Goal: Information Seeking & Learning: Learn about a topic

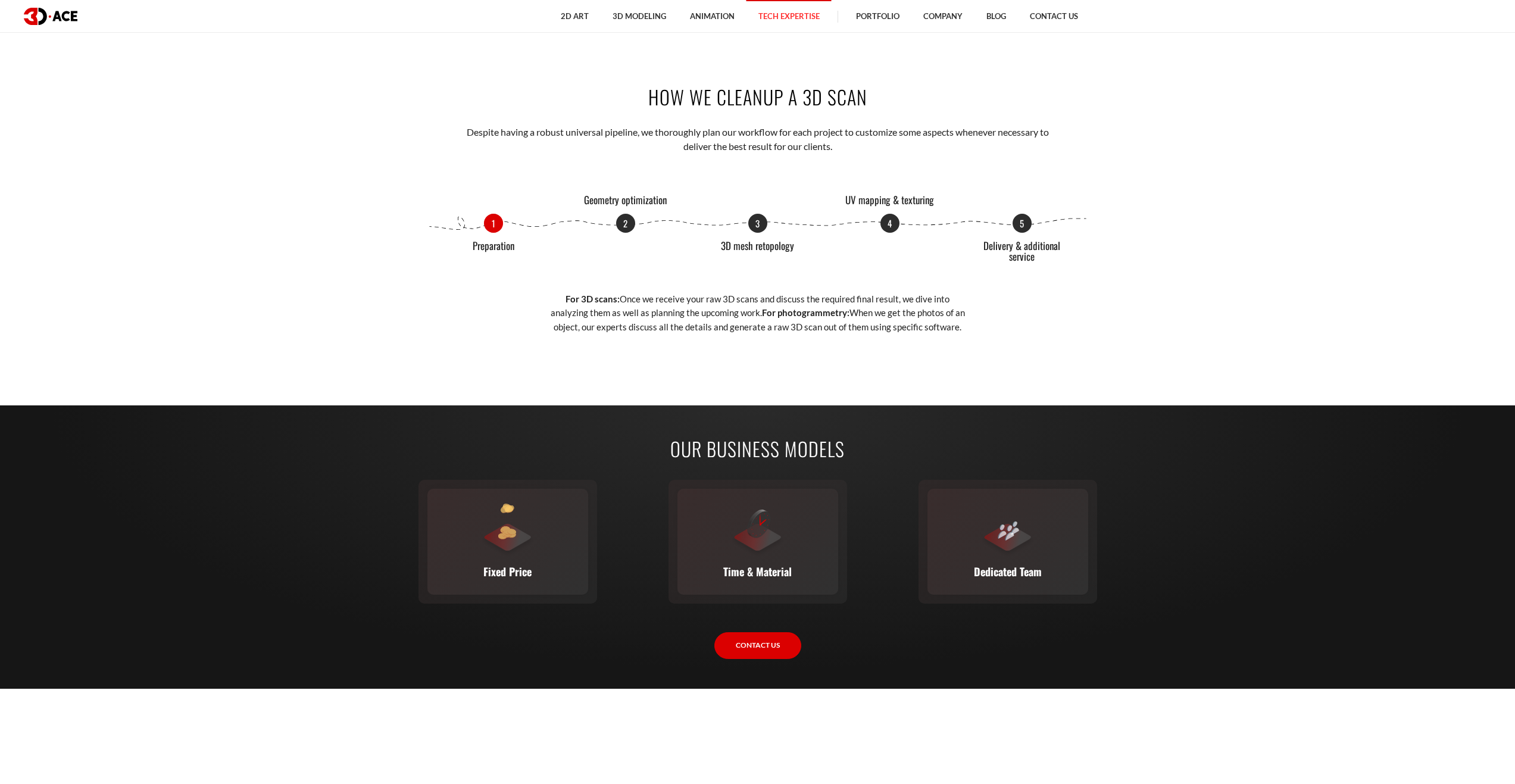
scroll to position [1726, 0]
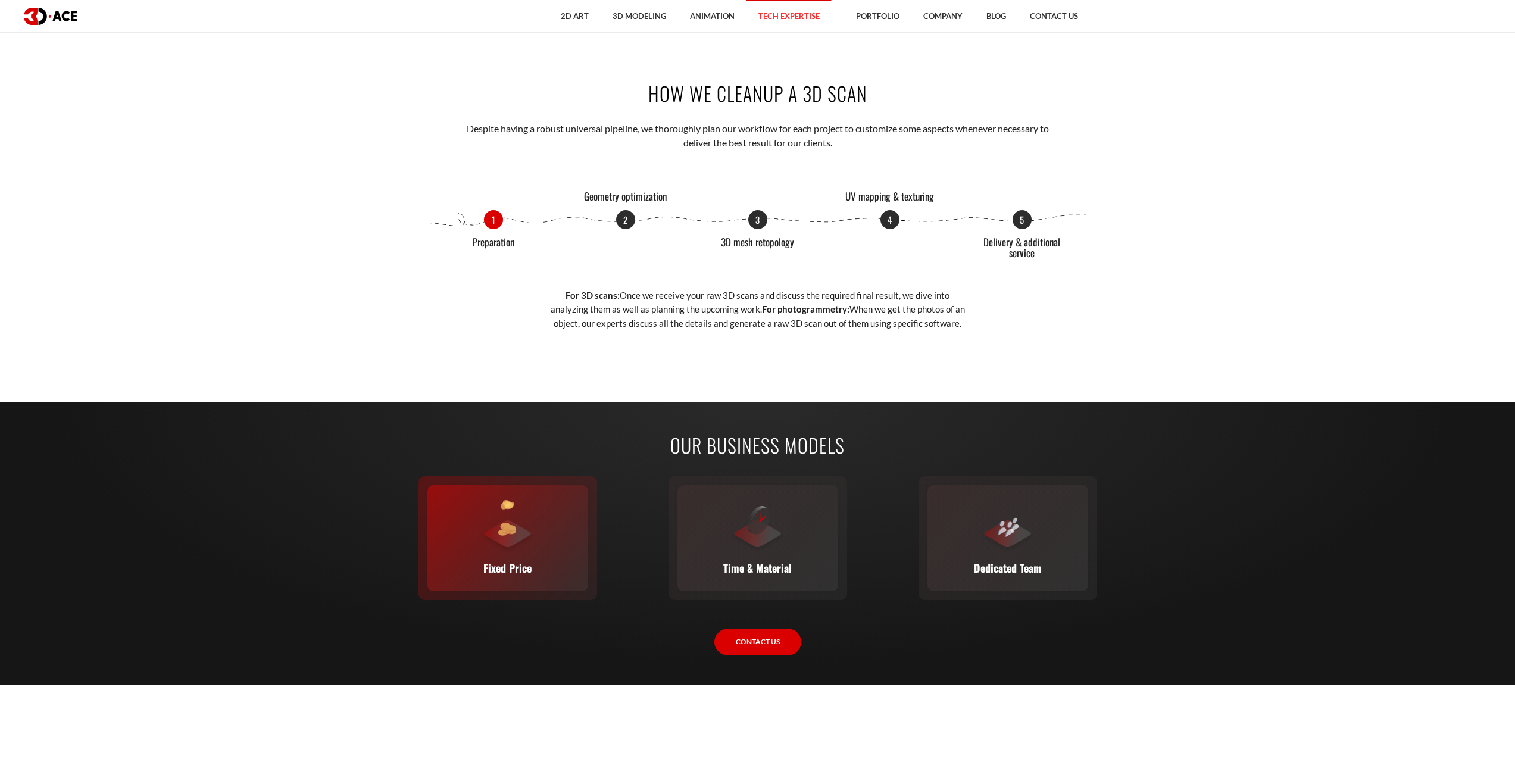
click at [513, 533] on img at bounding box center [507, 529] width 18 height 13
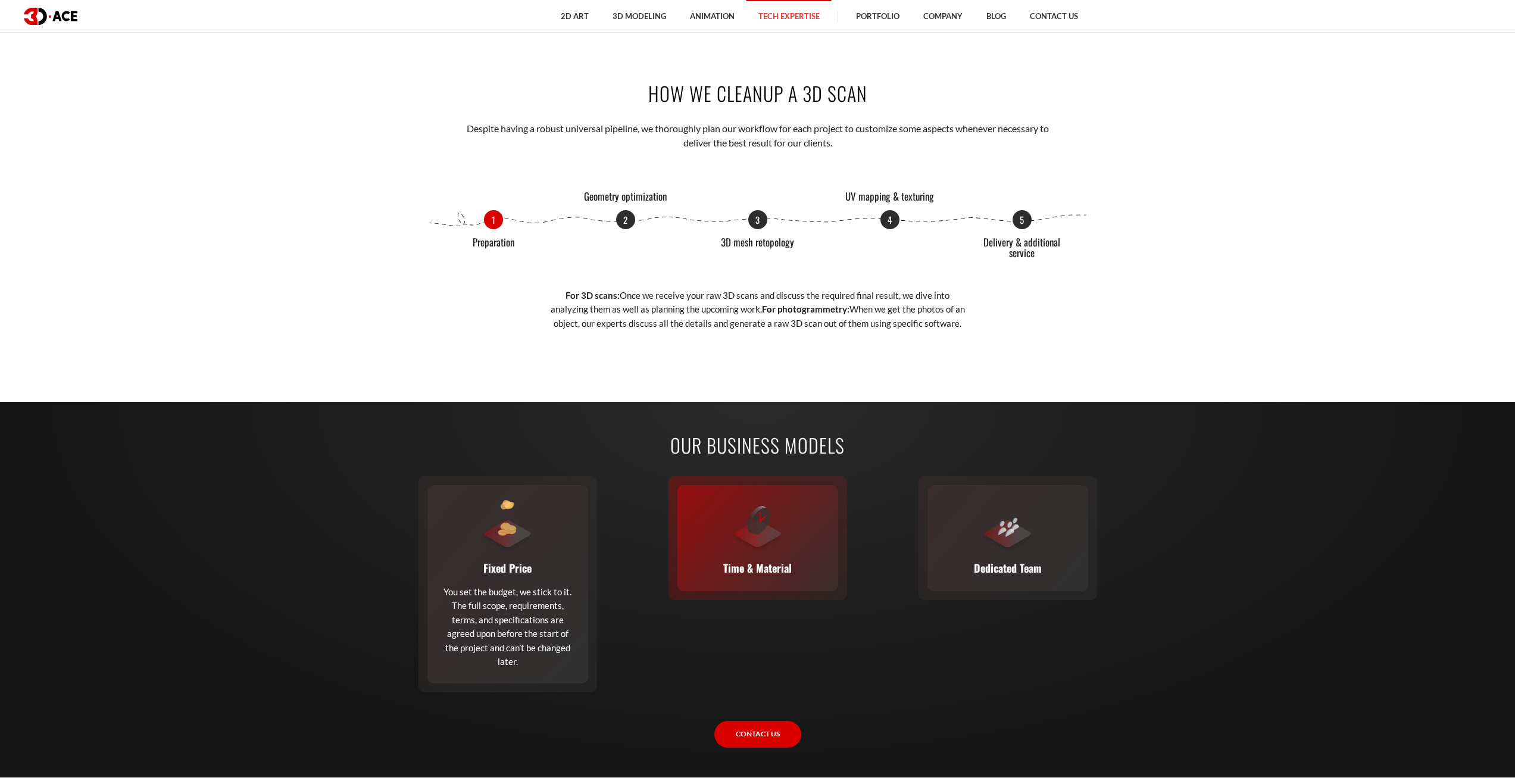
click at [724, 522] on div "Time & Material This flexible model calculates cost based on time and material …" at bounding box center [757, 538] width 161 height 106
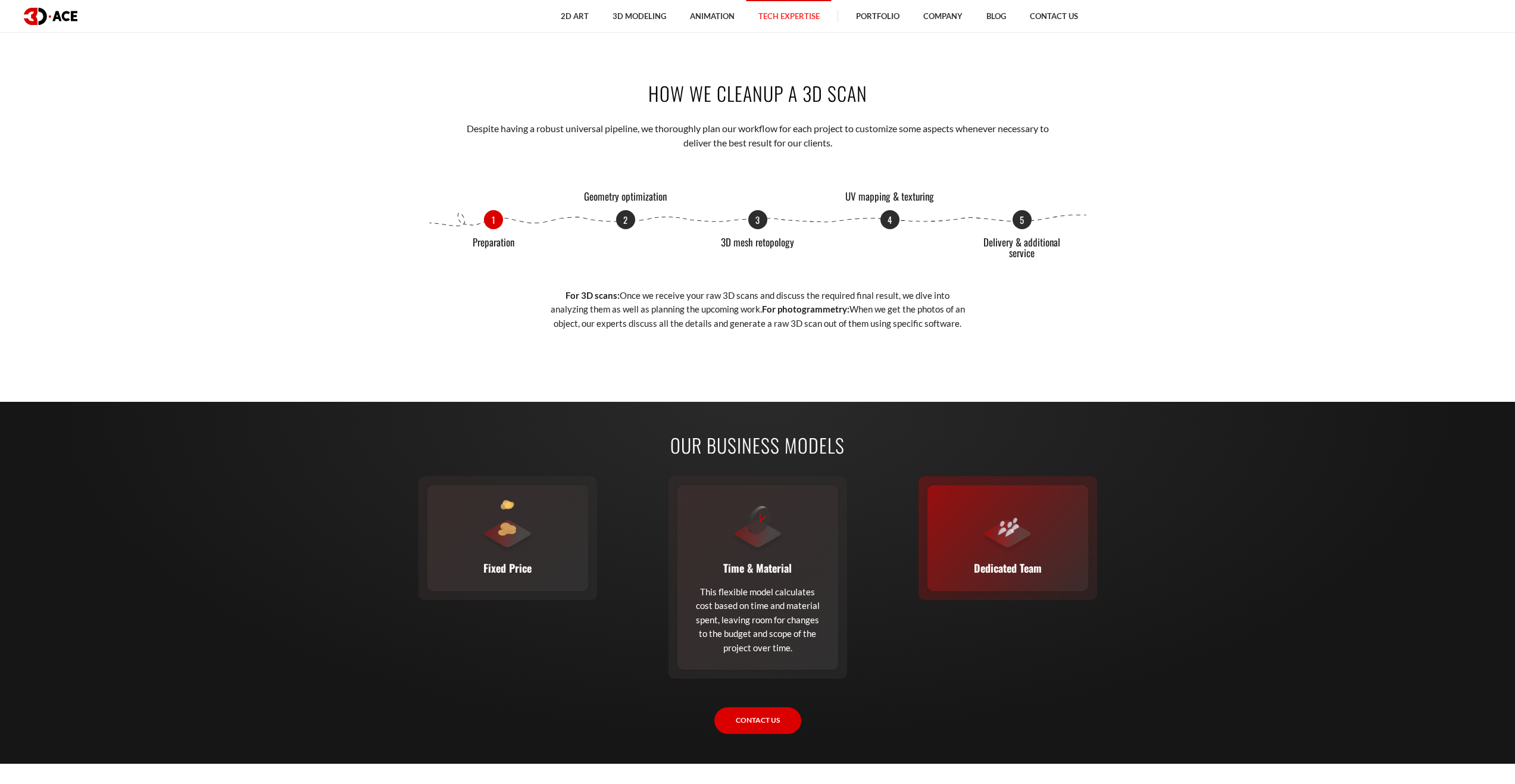
click at [994, 531] on div at bounding box center [1008, 527] width 54 height 54
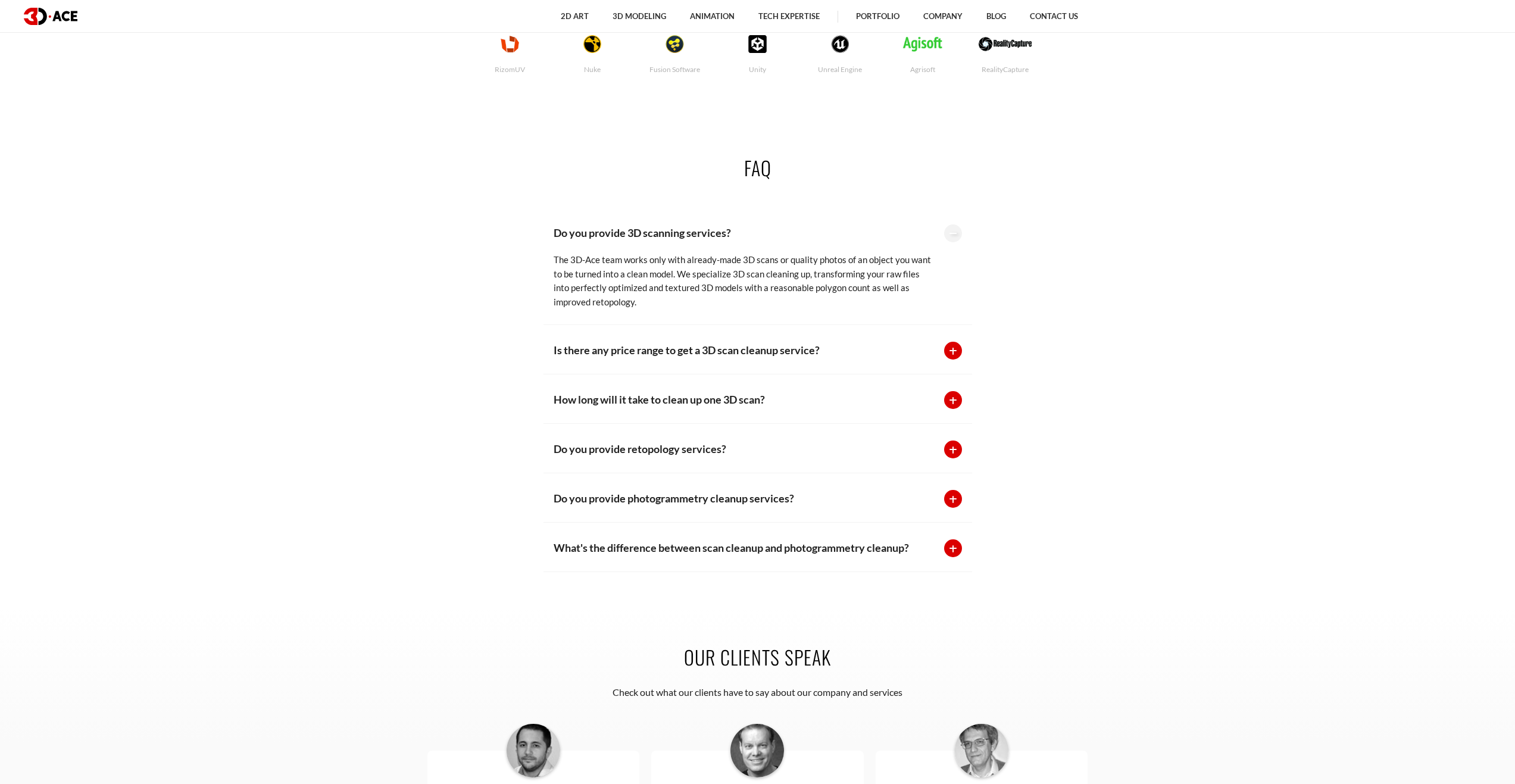
scroll to position [3050, 0]
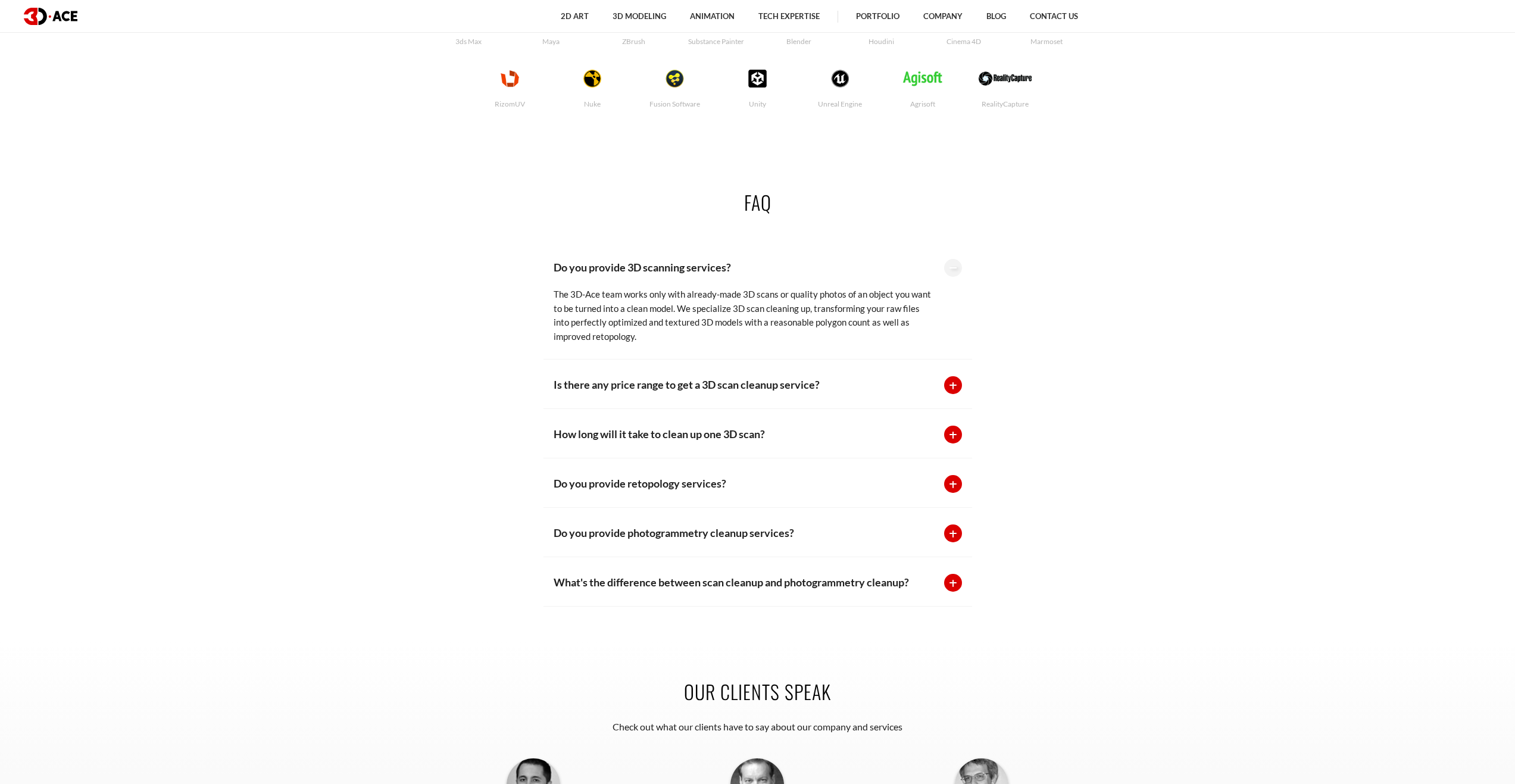
click at [950, 387] on div at bounding box center [953, 384] width 18 height 18
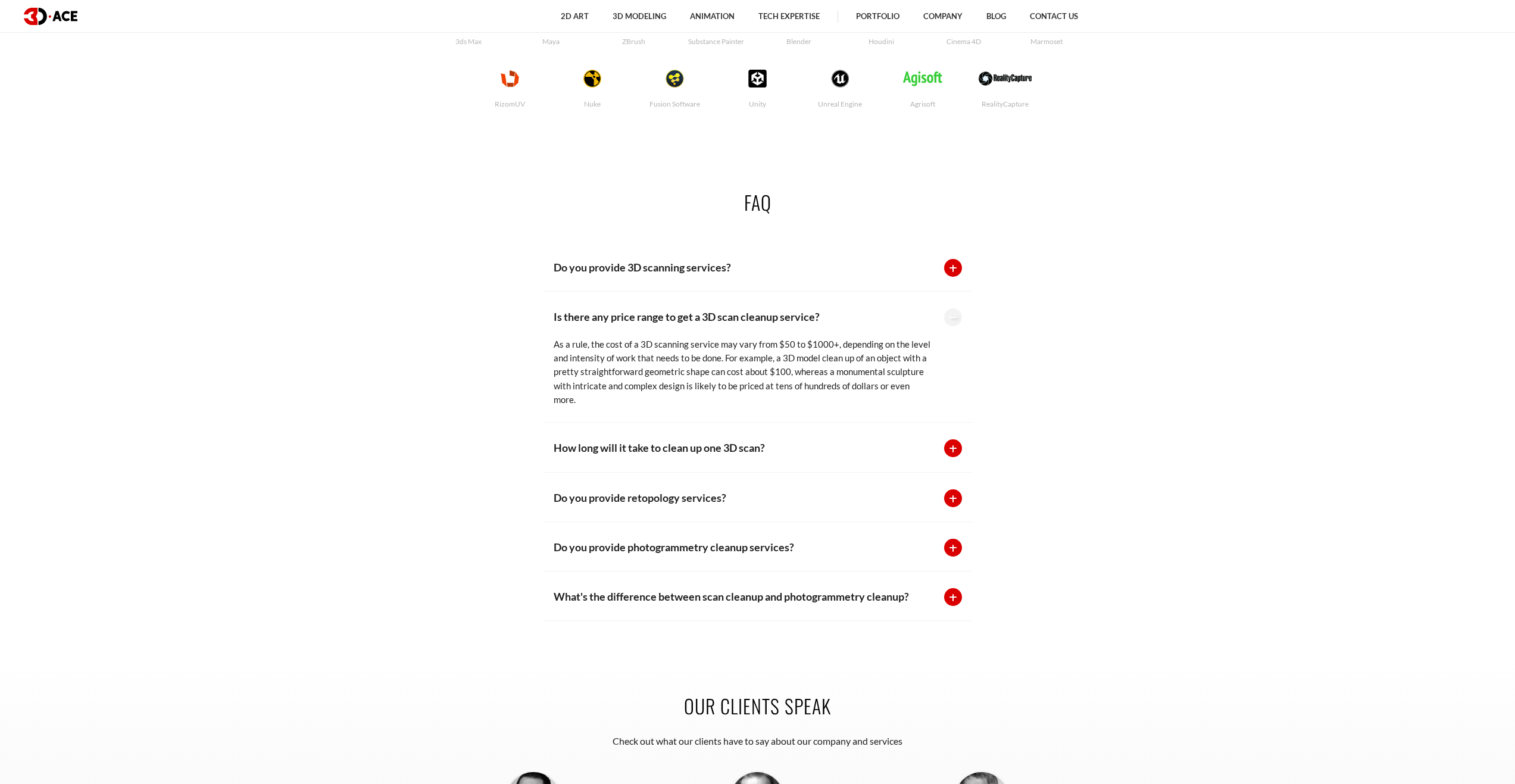
click at [953, 439] on div at bounding box center [953, 447] width 18 height 18
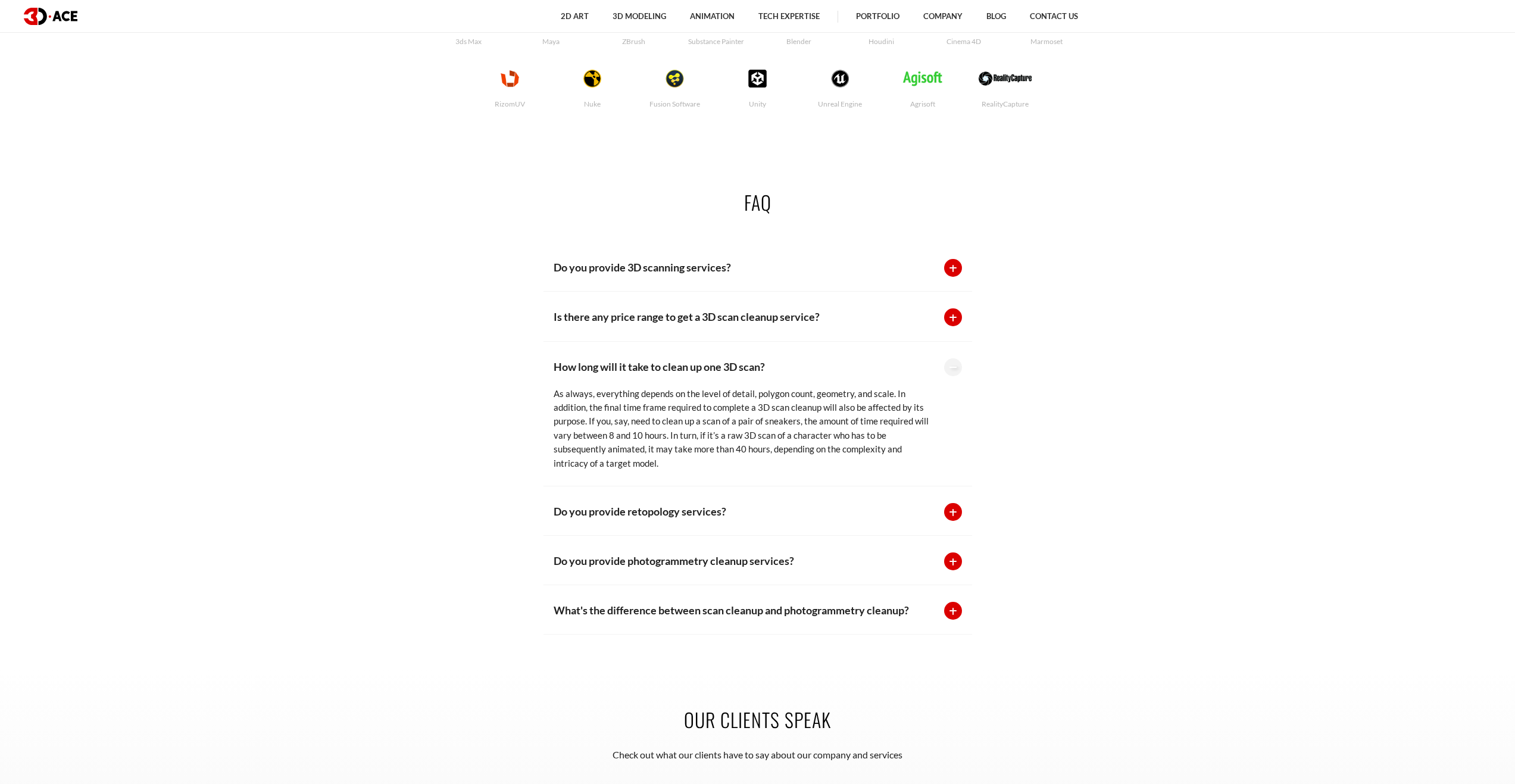
click at [953, 513] on div at bounding box center [953, 511] width 18 height 18
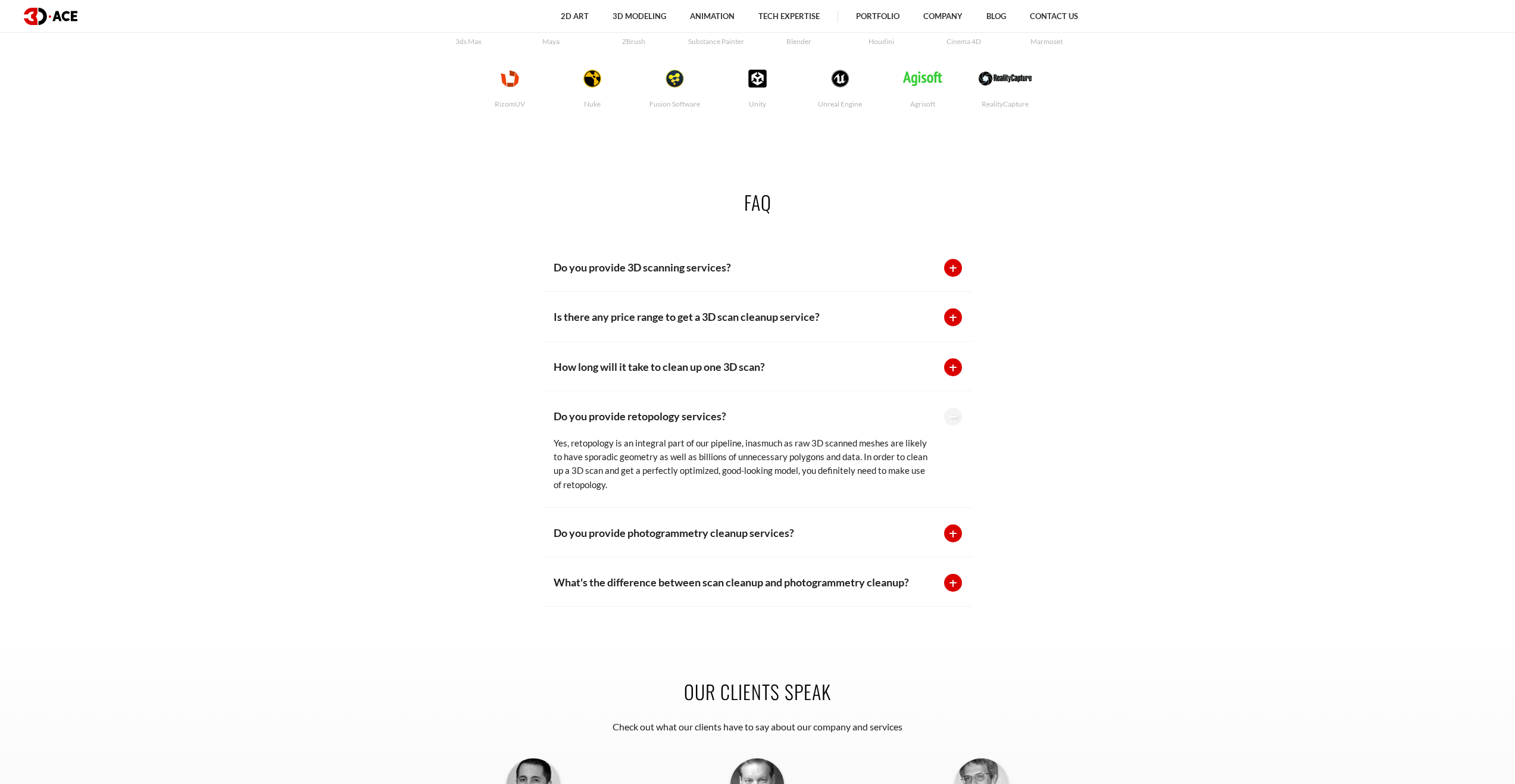
click at [949, 578] on div at bounding box center [953, 582] width 18 height 18
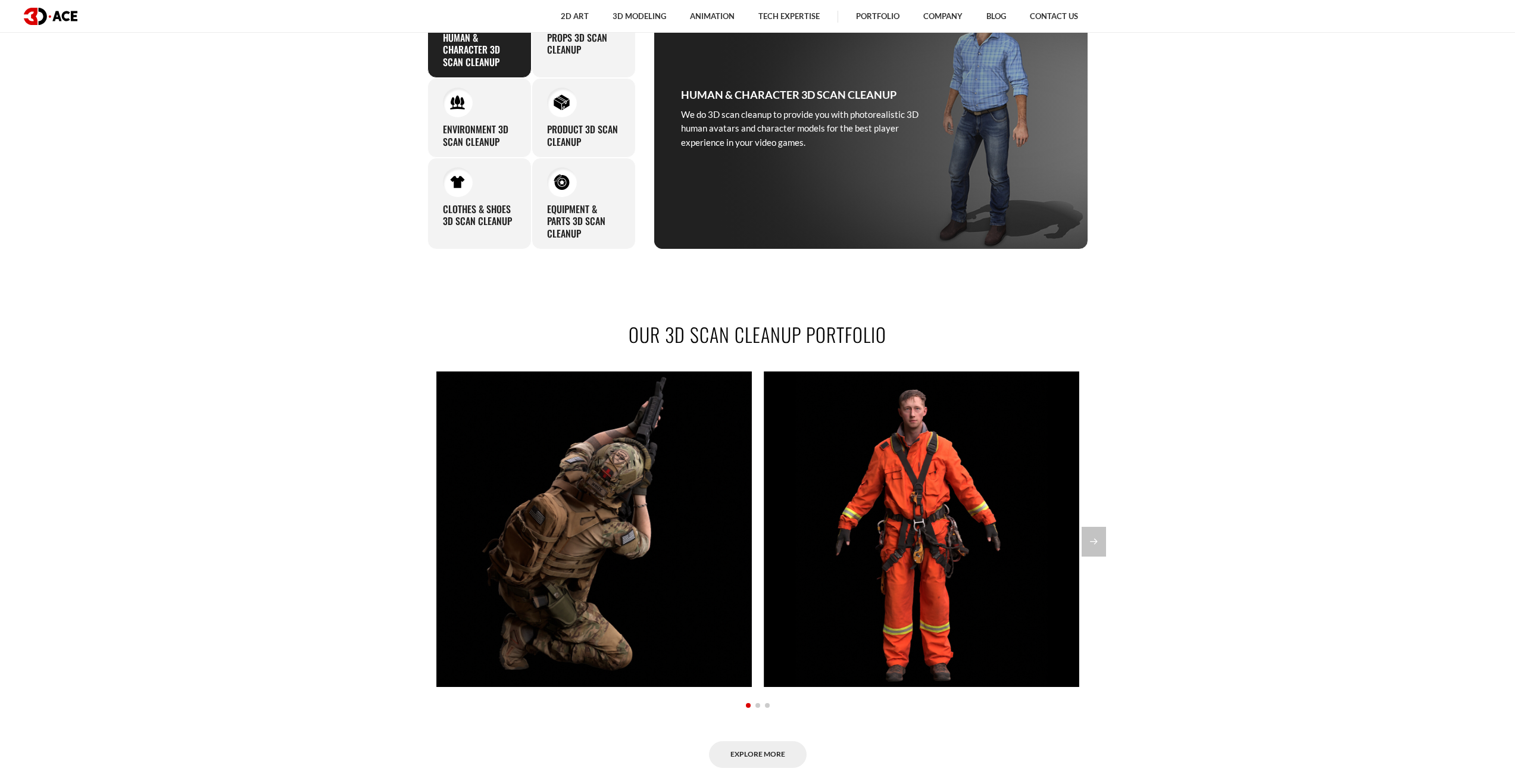
scroll to position [491, 0]
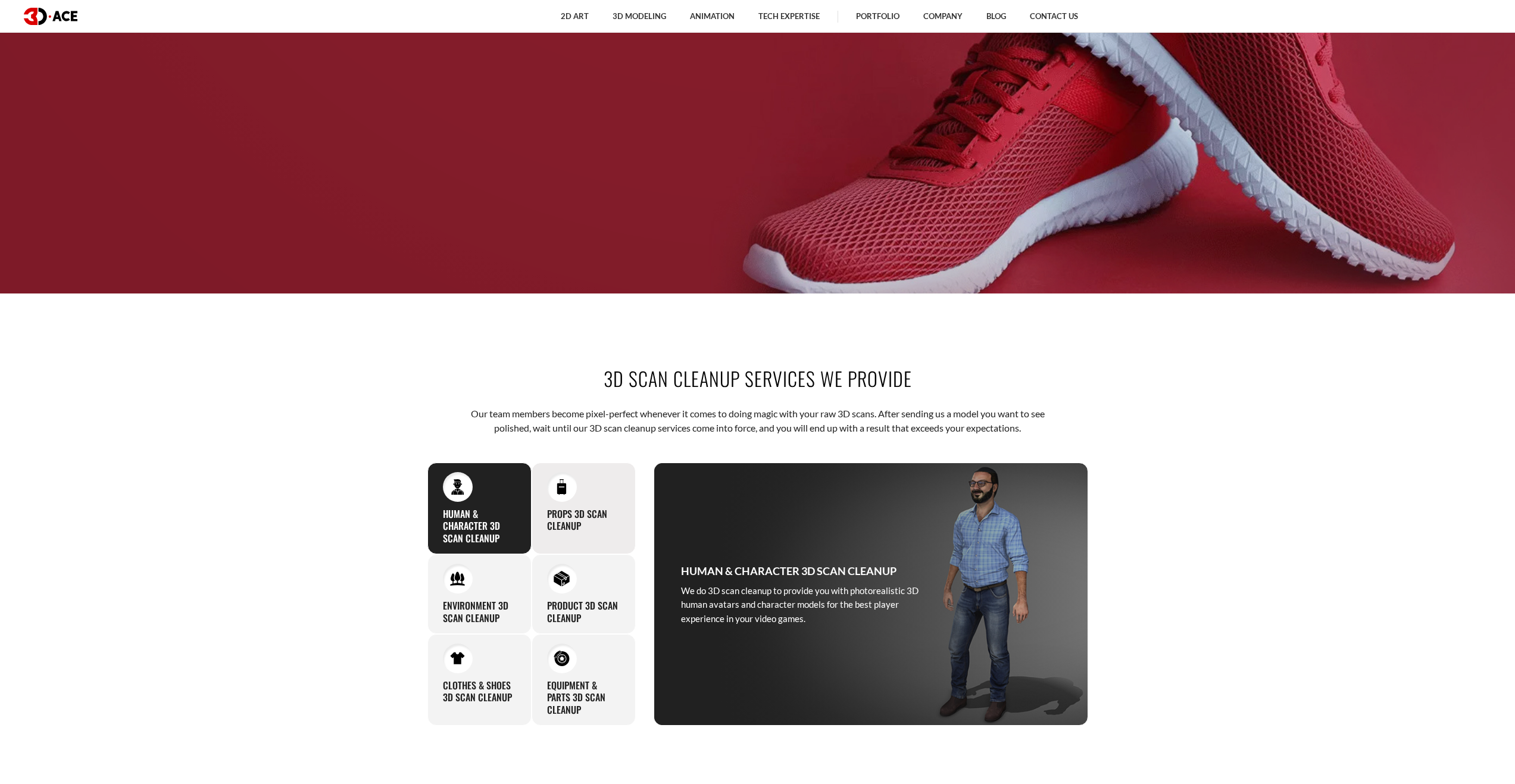
click at [588, 495] on div "Props 3D Scan Cleanup Entrust us with your raw 3D scan of props, and you will n…" at bounding box center [583, 508] width 104 height 92
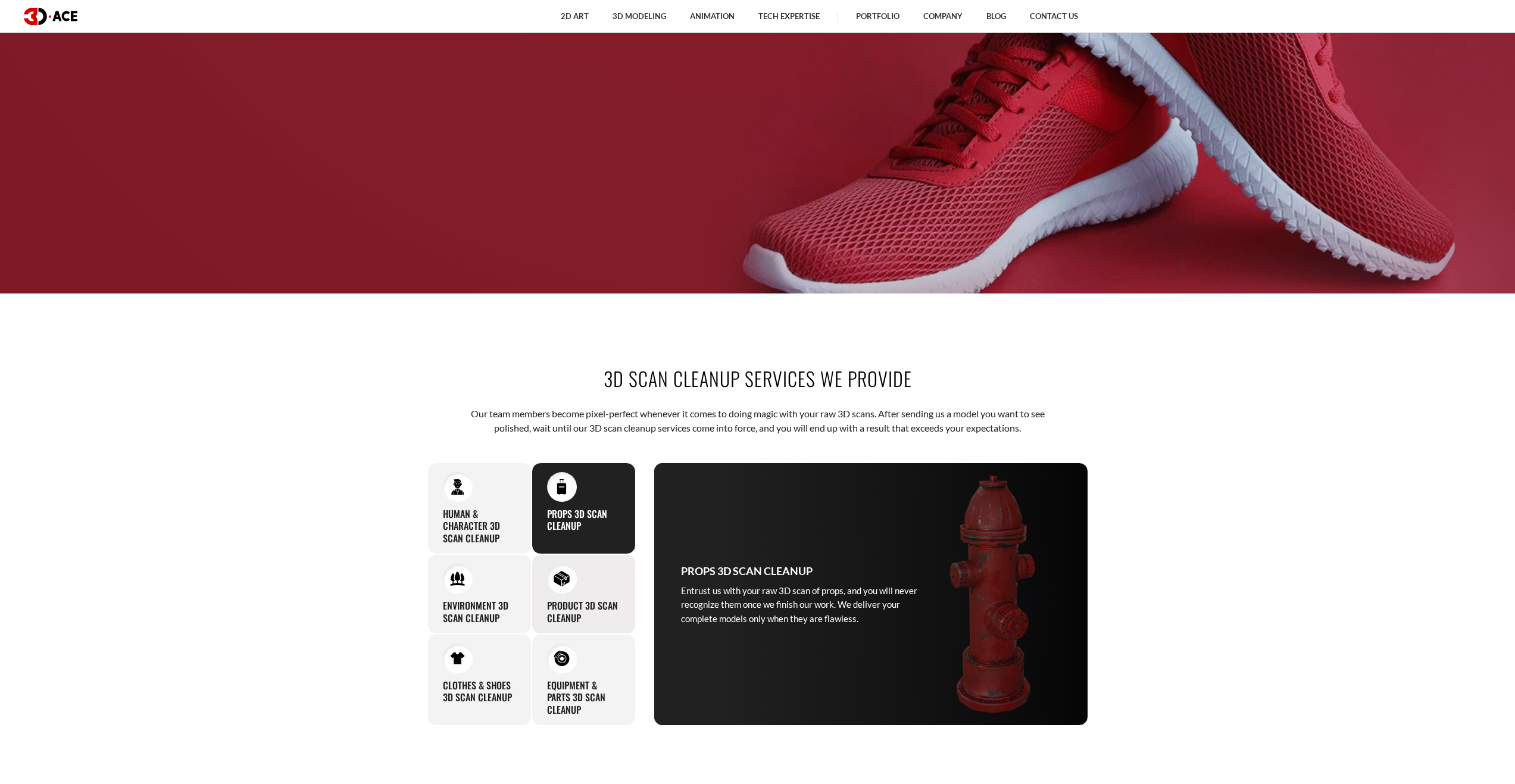
click at [613, 578] on div "Product 3D Scan Cleanup If you need to clean up a 3D scan of your product, we c…" at bounding box center [583, 594] width 104 height 80
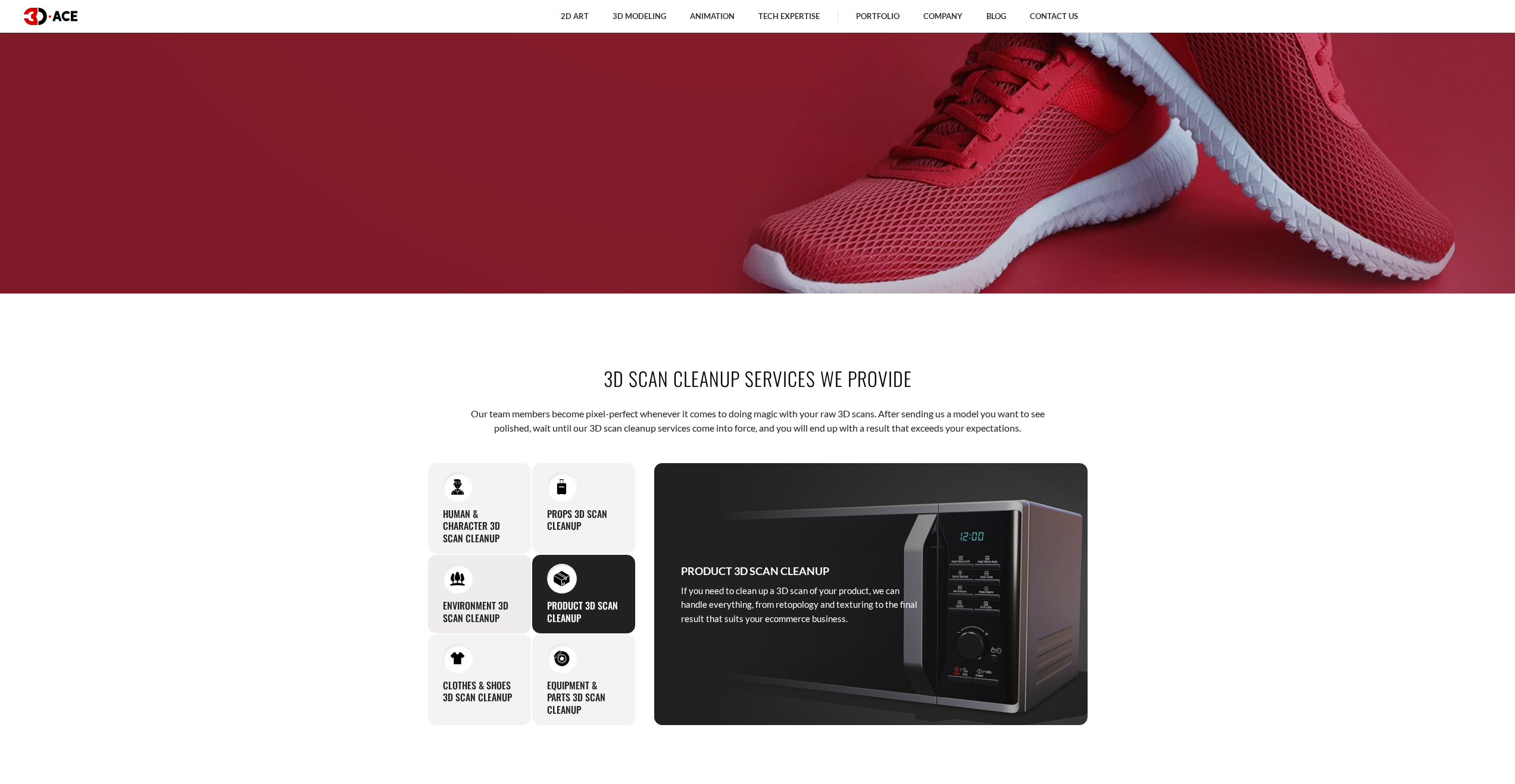
click at [515, 581] on div "Environment 3D Scan Cleanup Our expertise in 3D modeling and mastery of 3D clea…" at bounding box center [479, 594] width 104 height 80
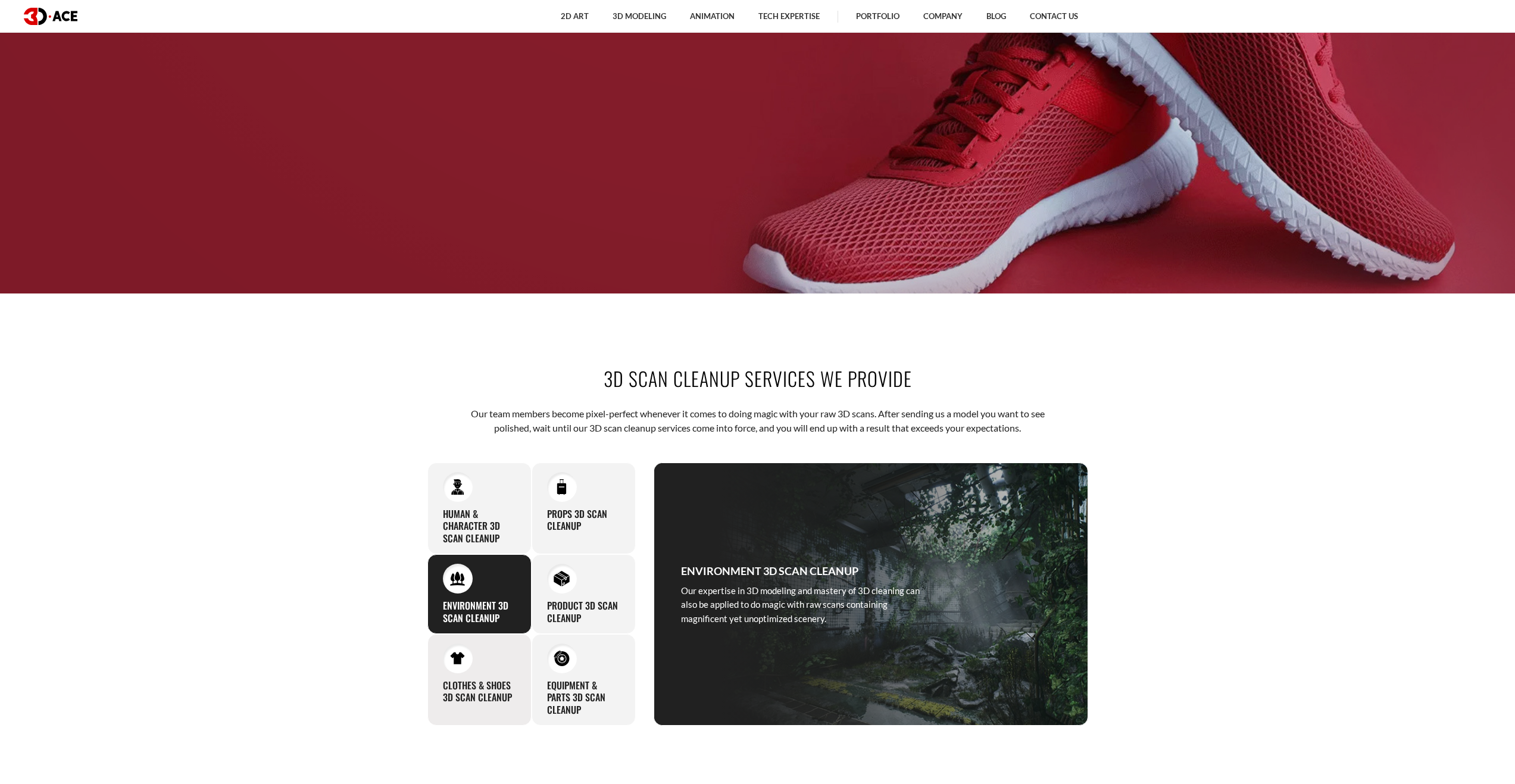
click at [490, 689] on h3 "Clothes & Shoes 3D Scan Cleanup" at bounding box center [479, 692] width 73 height 25
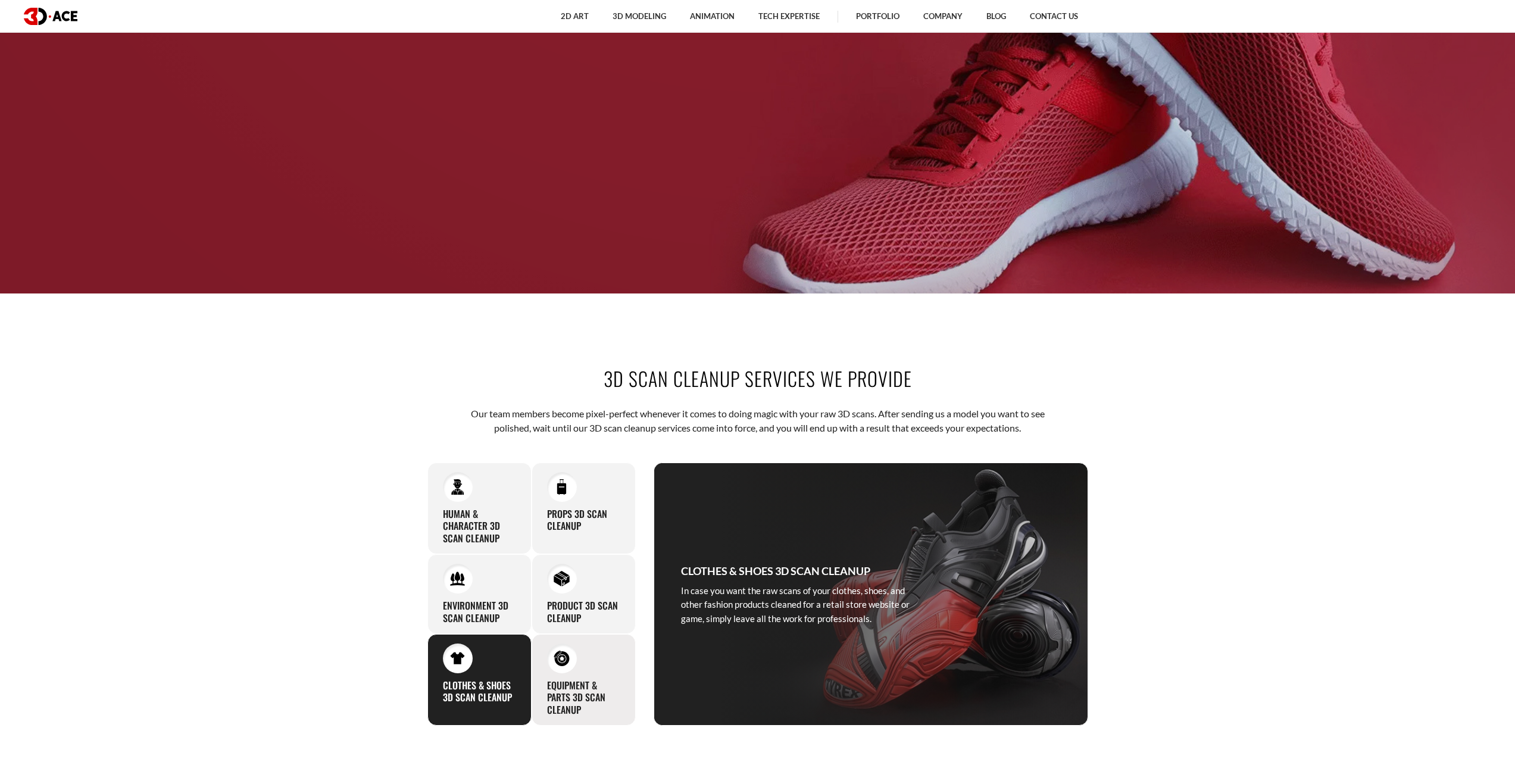
click at [615, 695] on h3 "Equipment & Parts 3D Scan Cleanup" at bounding box center [583, 698] width 73 height 37
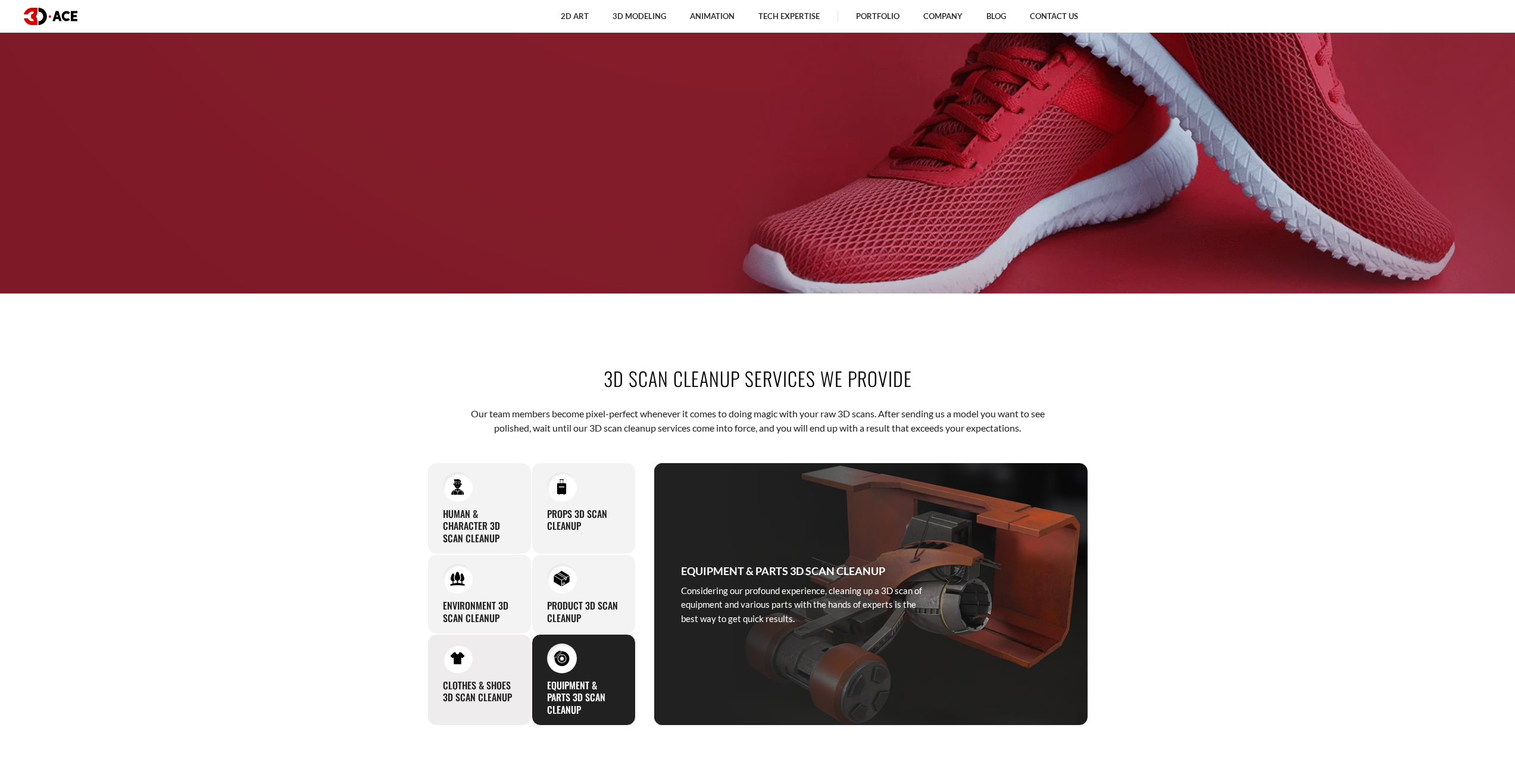
click at [504, 687] on h3 "Clothes & Shoes 3D Scan Cleanup" at bounding box center [479, 692] width 73 height 25
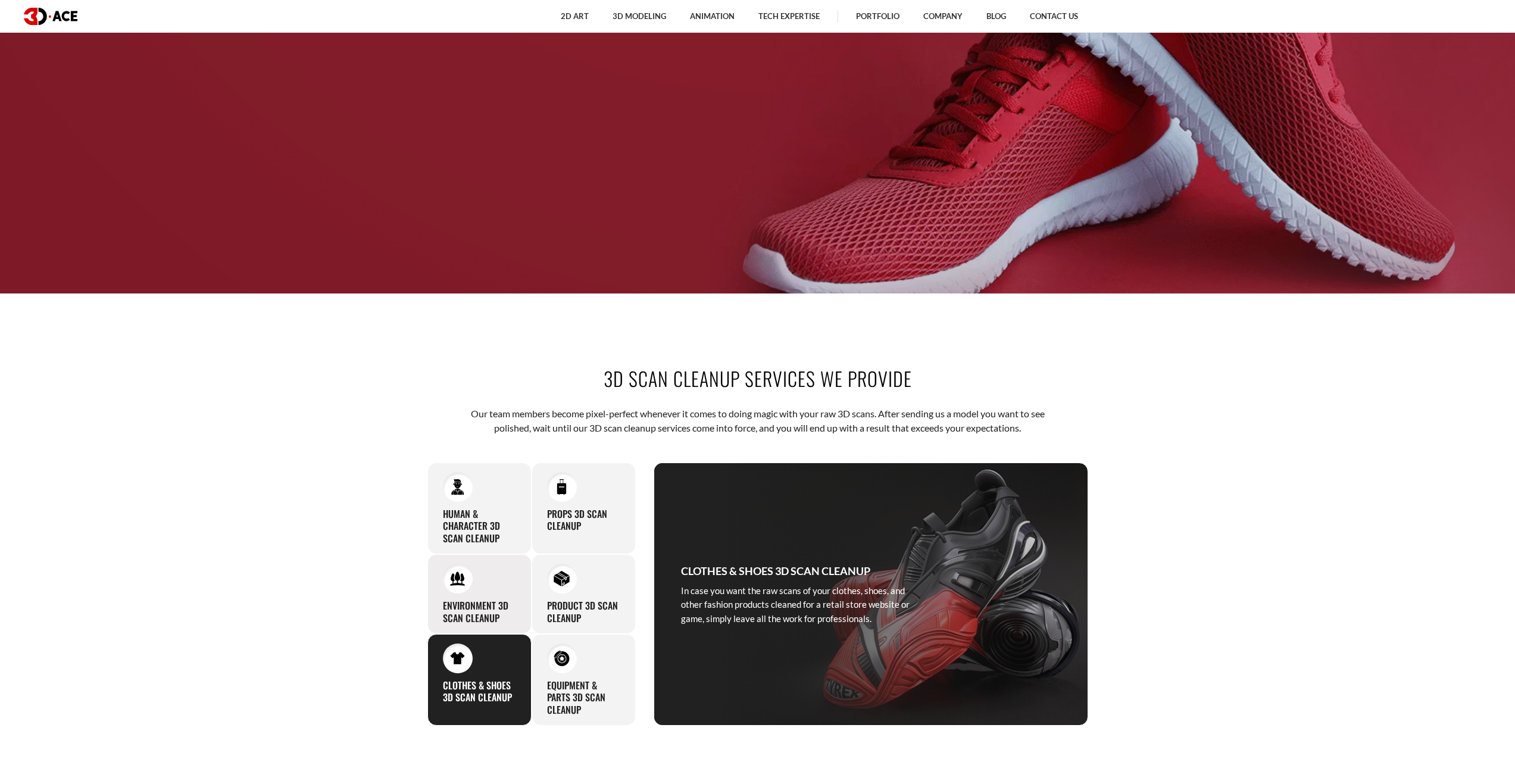
drag, startPoint x: 505, startPoint y: 585, endPoint x: 511, endPoint y: 576, distance: 10.8
click at [506, 584] on div "Environment 3D Scan Cleanup Our expertise in 3D modeling and mastery of 3D clea…" at bounding box center [479, 594] width 104 height 80
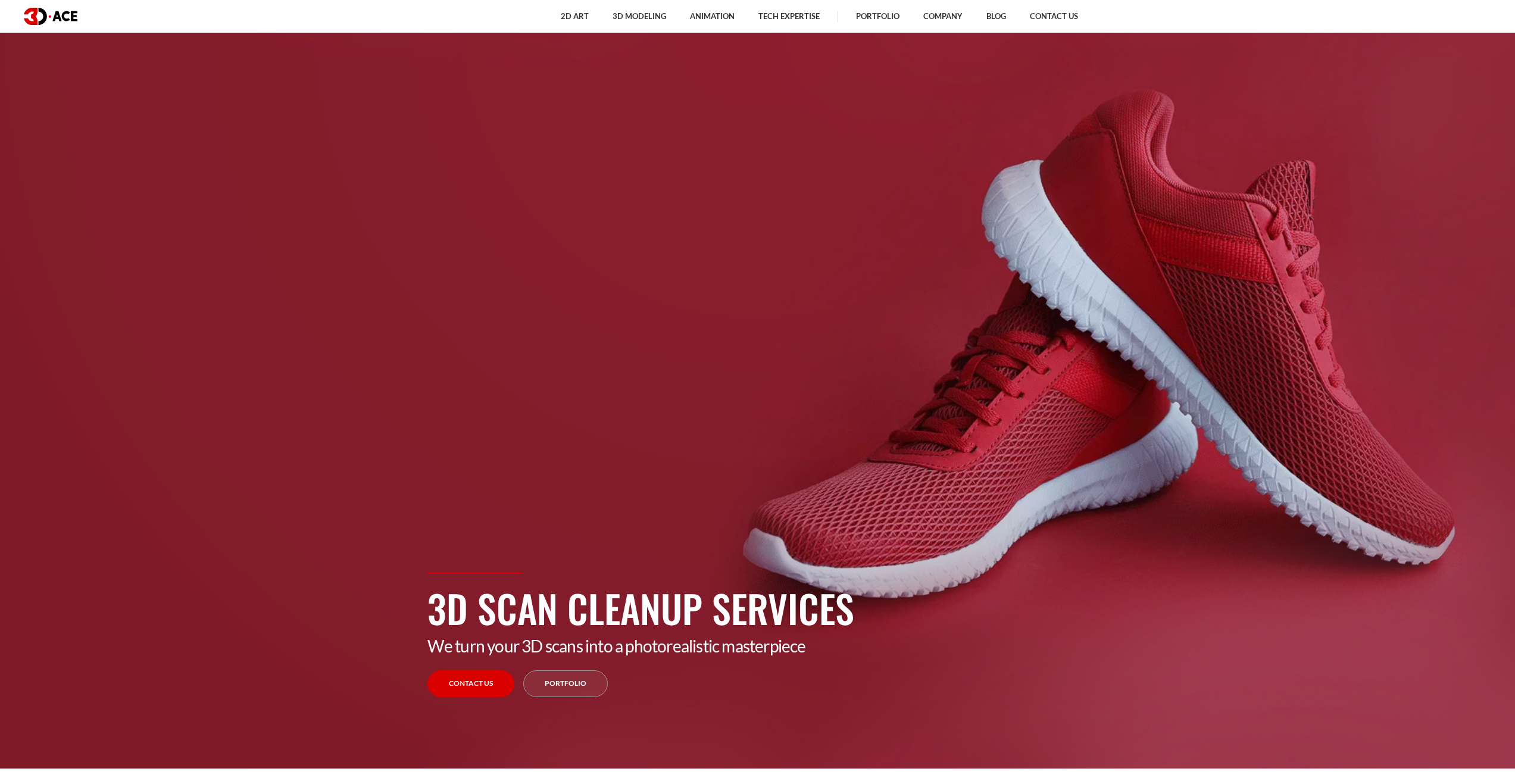
scroll to position [0, 0]
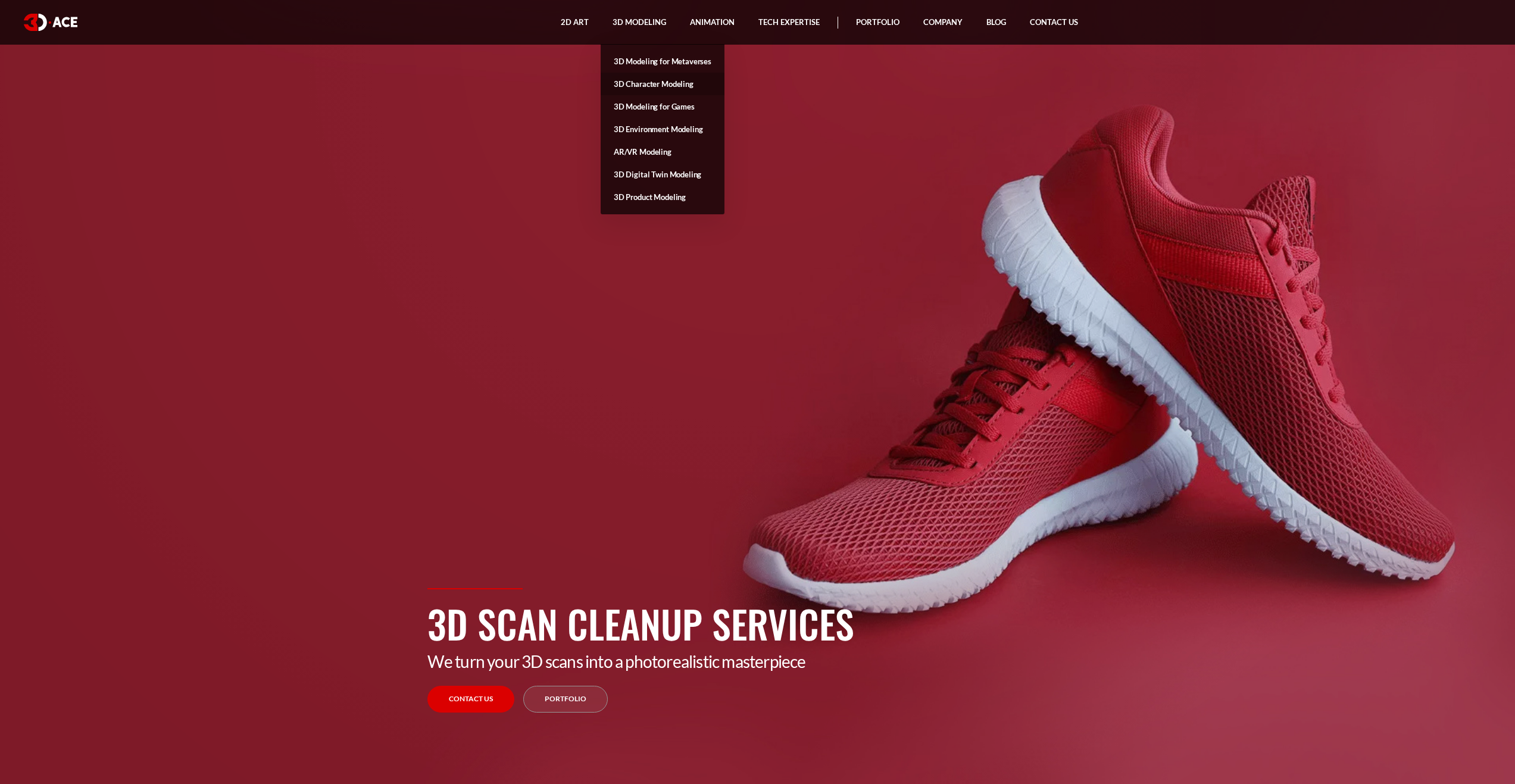
click at [679, 80] on link "3D Character Modeling" at bounding box center [662, 83] width 124 height 22
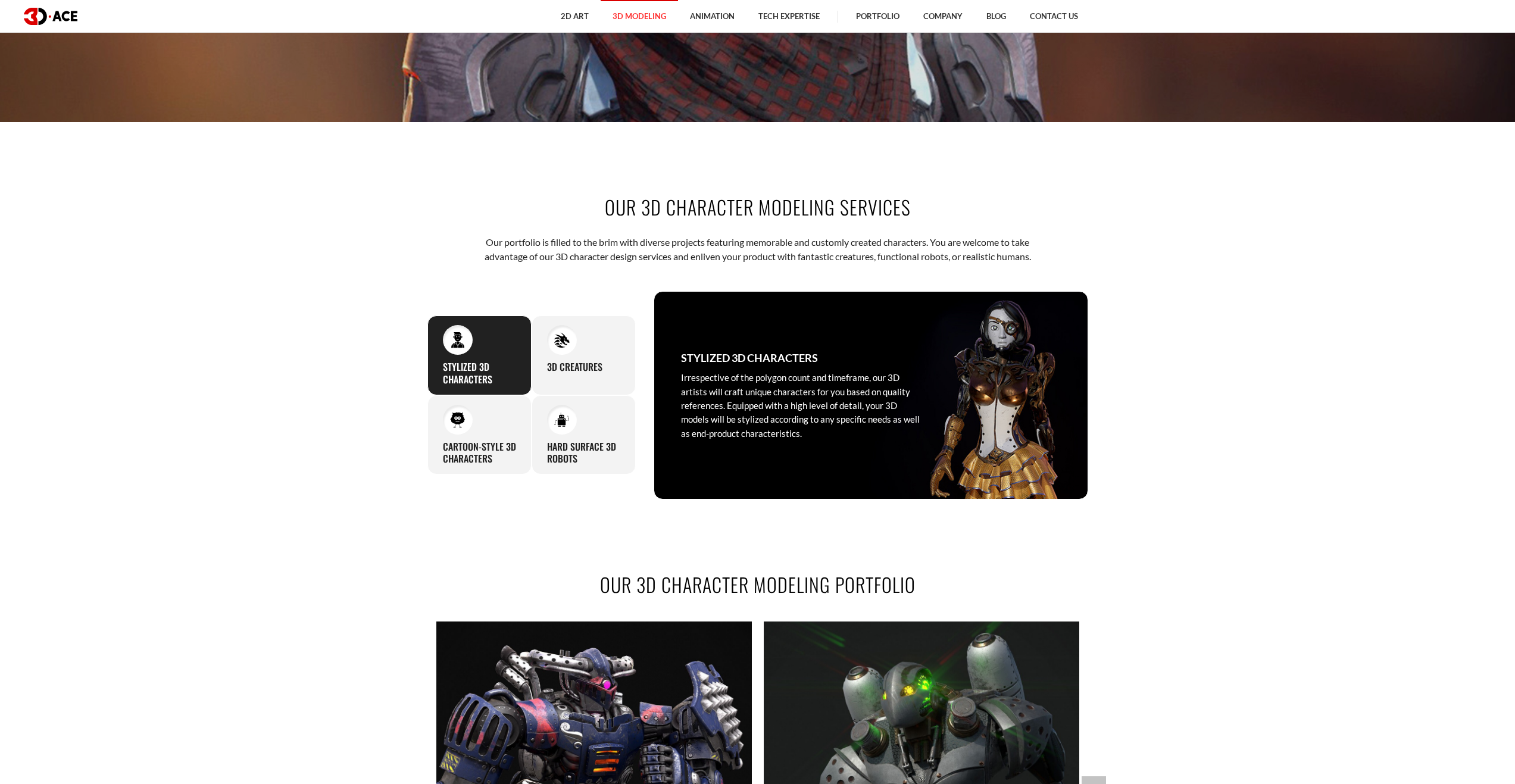
scroll to position [714, 0]
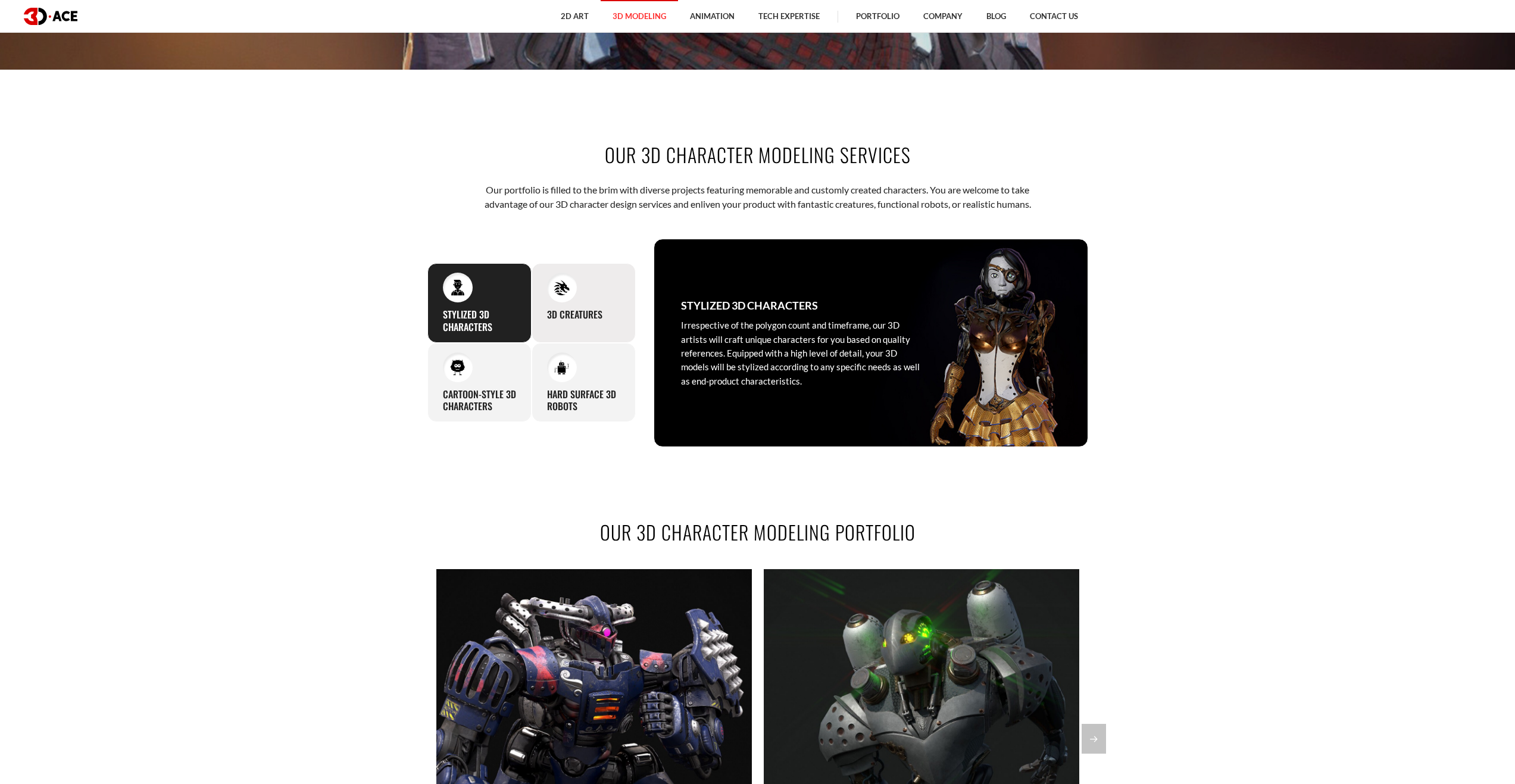
click at [592, 291] on div "3D Creatures In our approach to designing creatures for your project, we procee…" at bounding box center [583, 303] width 104 height 80
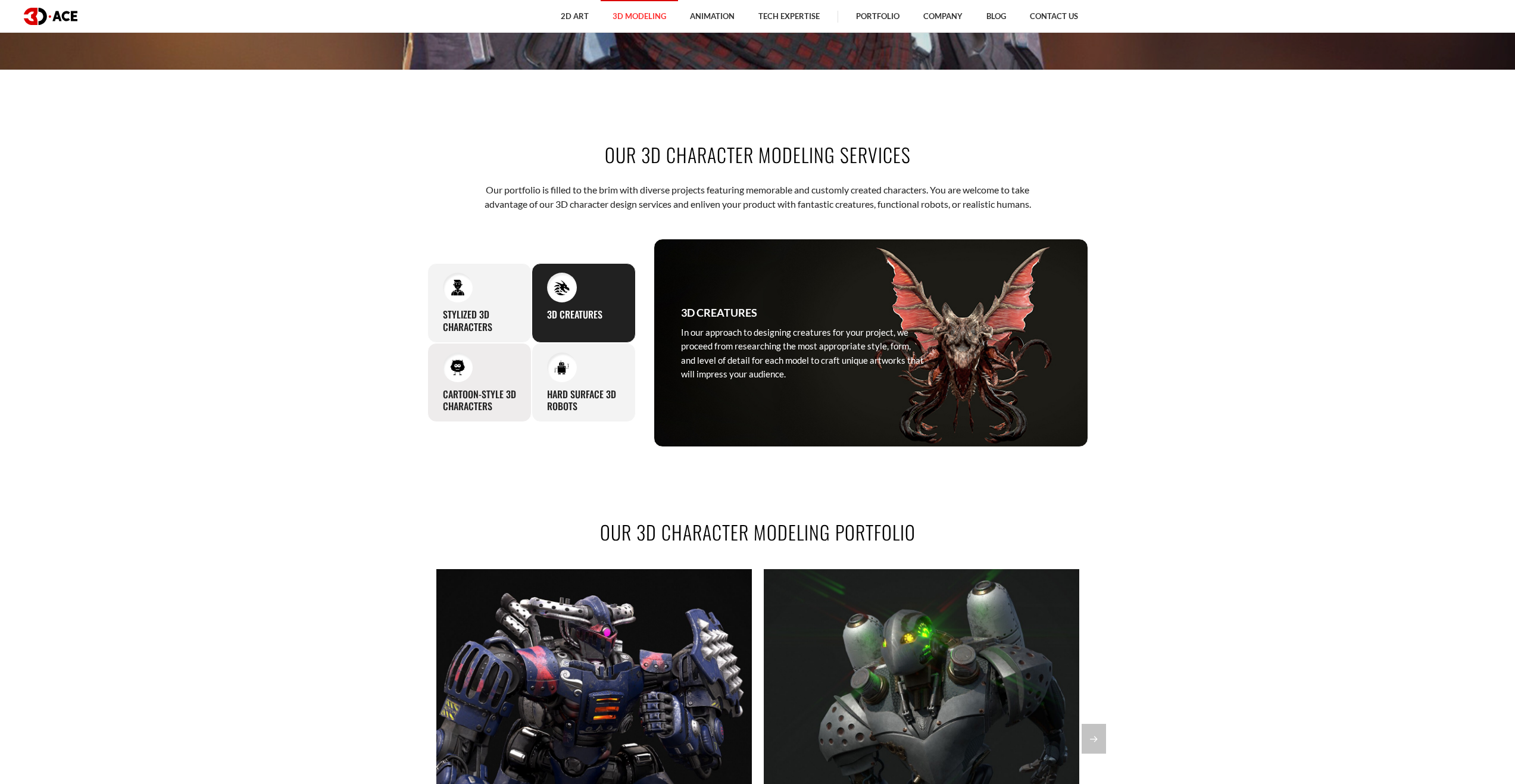
click at [495, 394] on h3 "Cartoon-Style 3D Characters" at bounding box center [479, 400] width 73 height 25
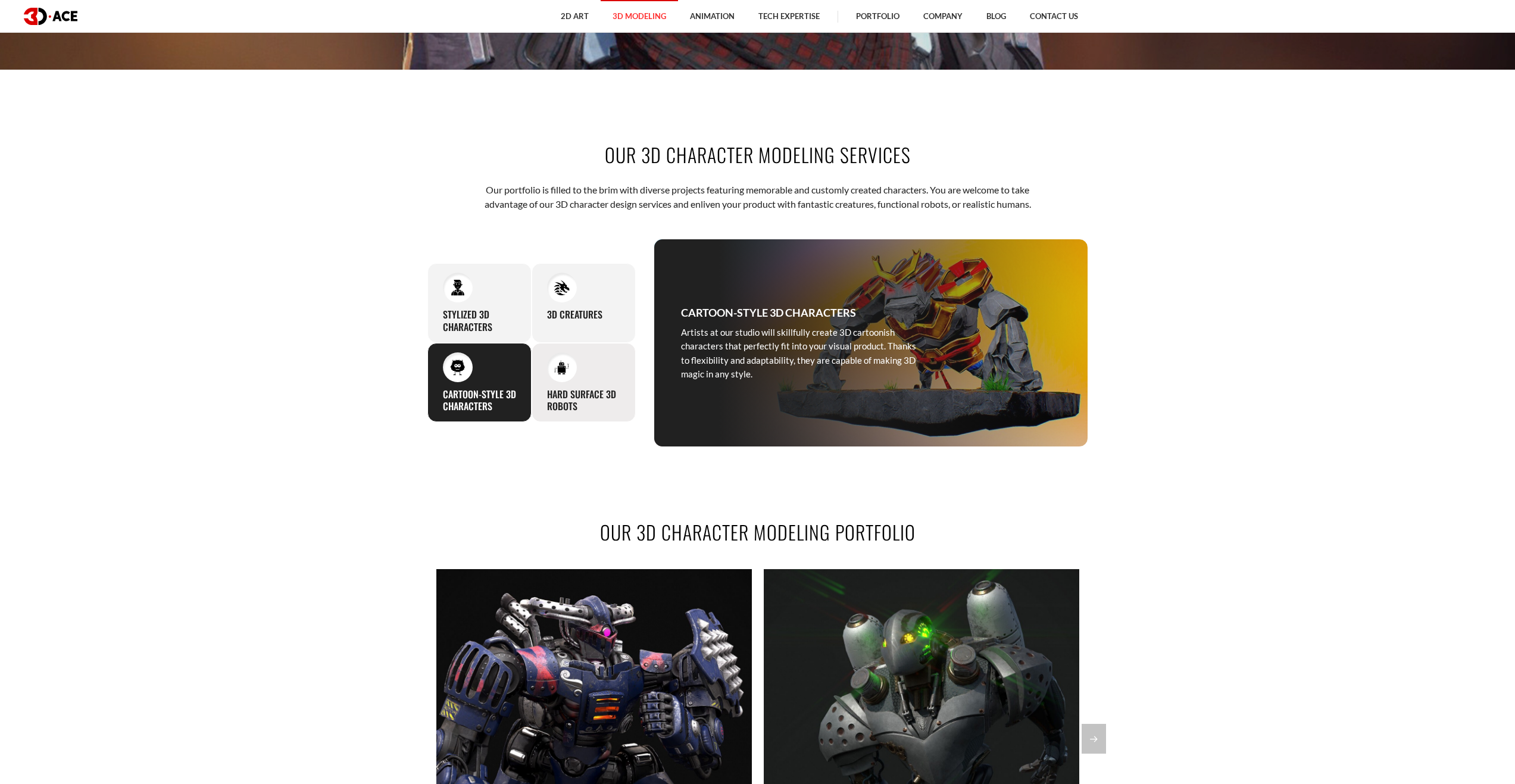
click at [570, 405] on h3 "Hard Surface 3D Robots" at bounding box center [583, 400] width 73 height 25
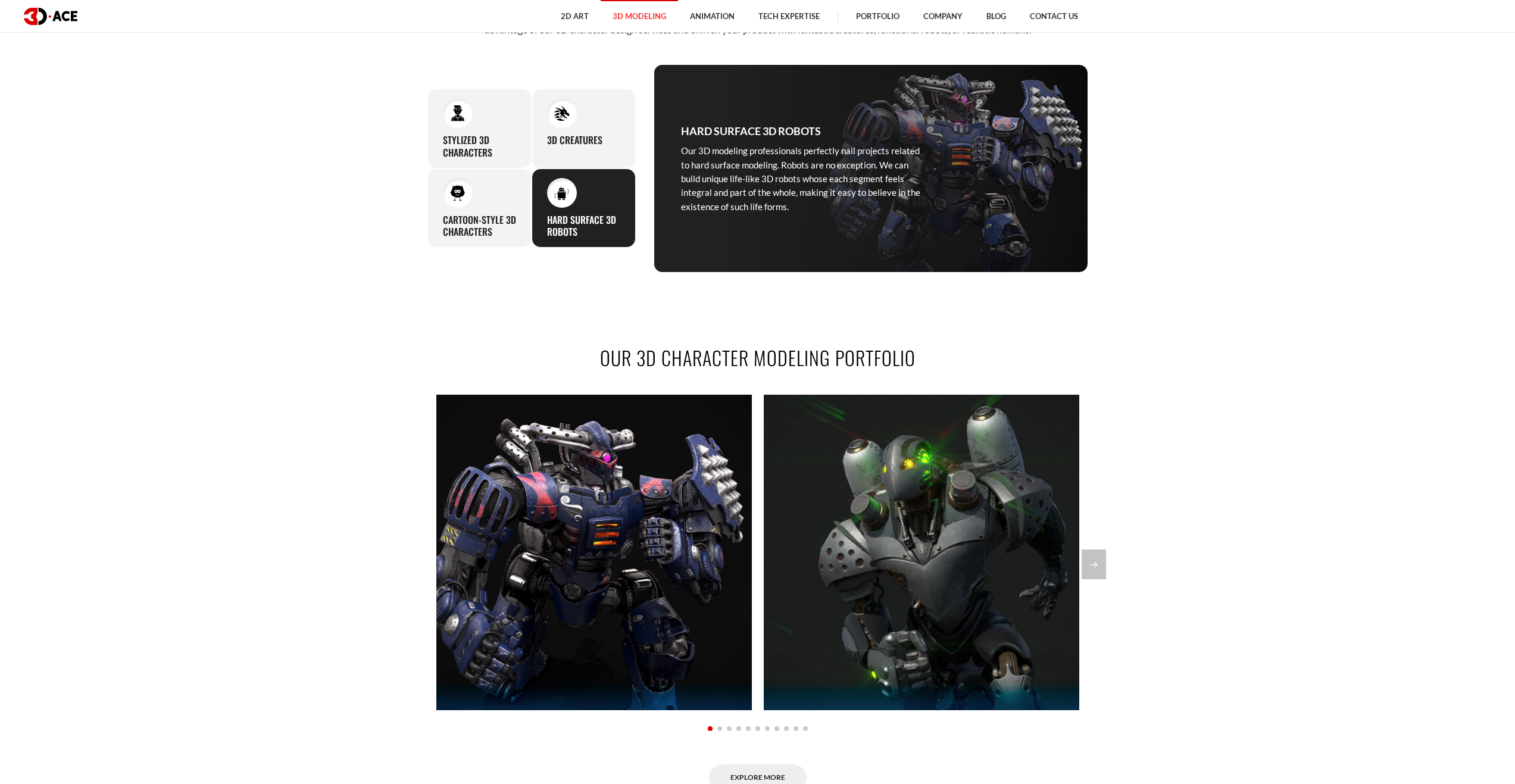
scroll to position [833, 0]
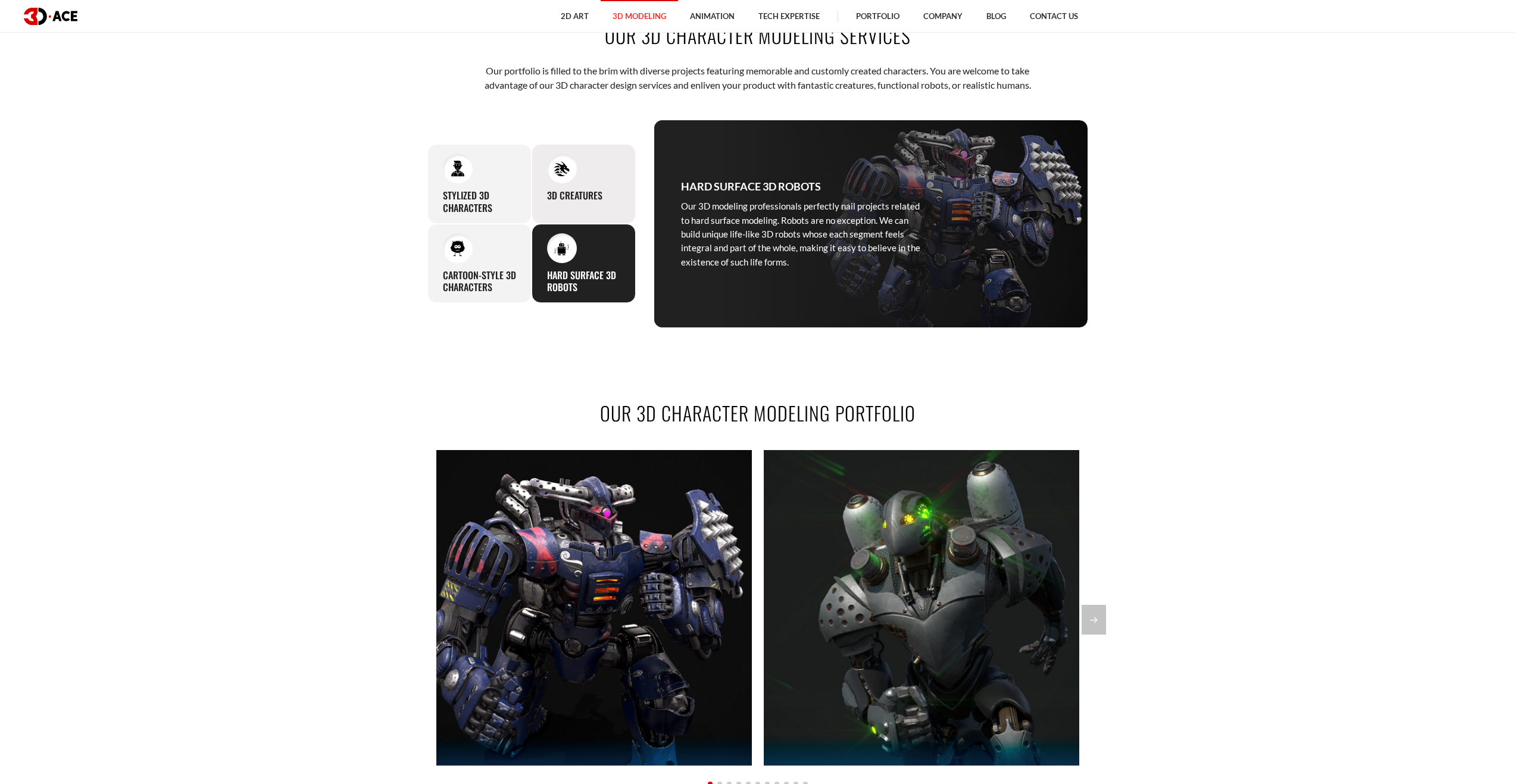
click at [582, 173] on div "3D Creatures In our approach to designing creatures for your project, we procee…" at bounding box center [583, 184] width 104 height 80
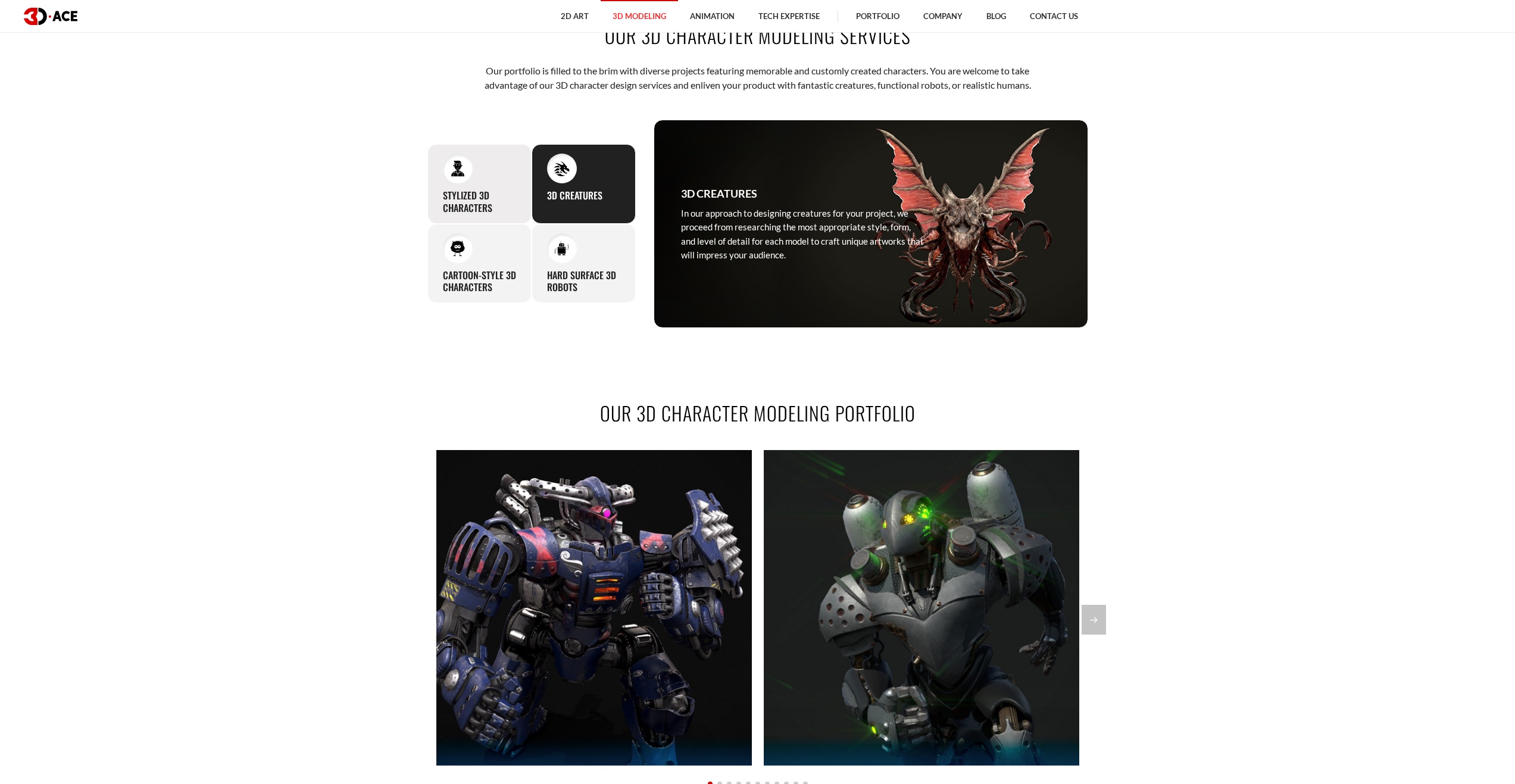
click at [447, 166] on div at bounding box center [458, 168] width 30 height 30
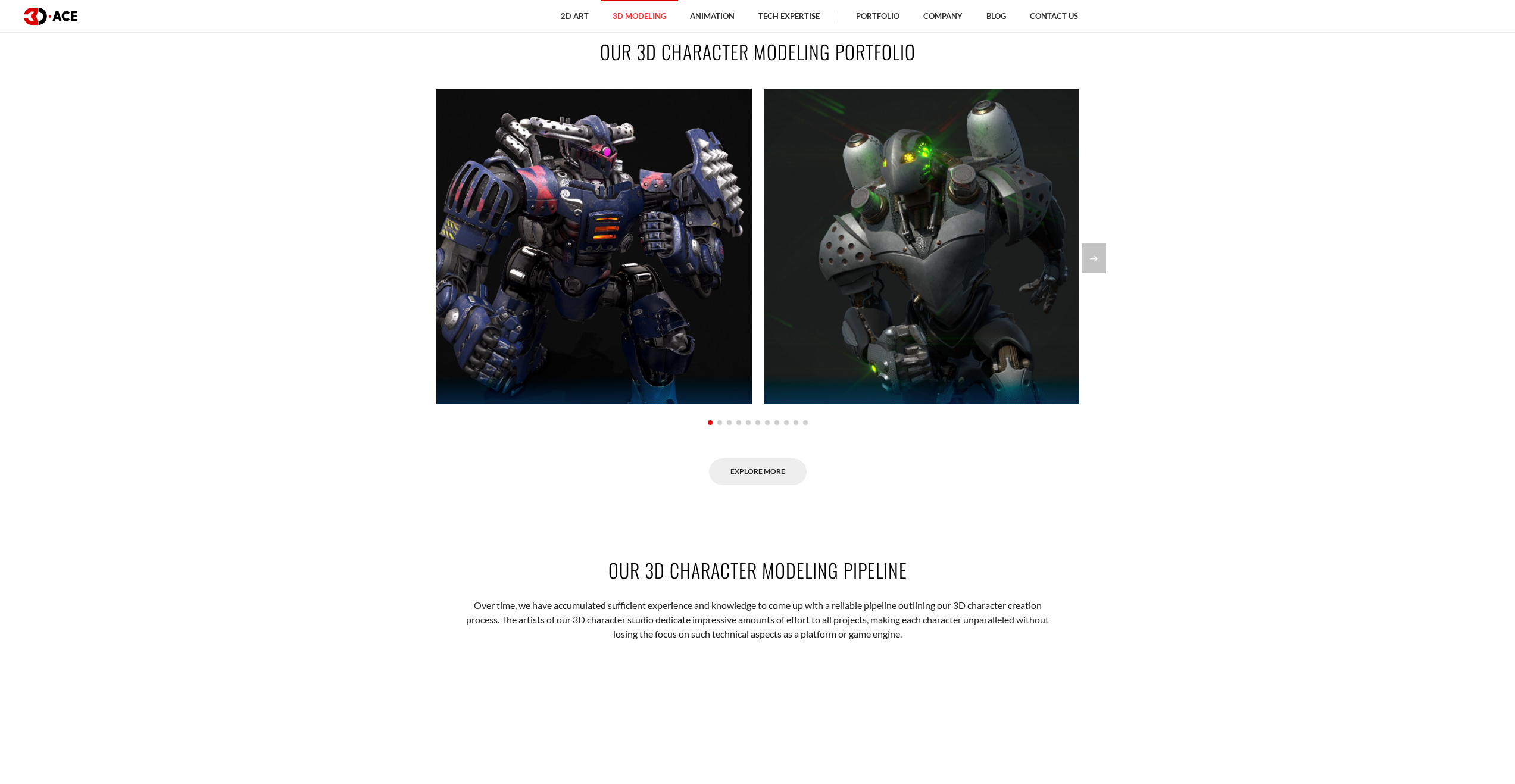
scroll to position [1250, 0]
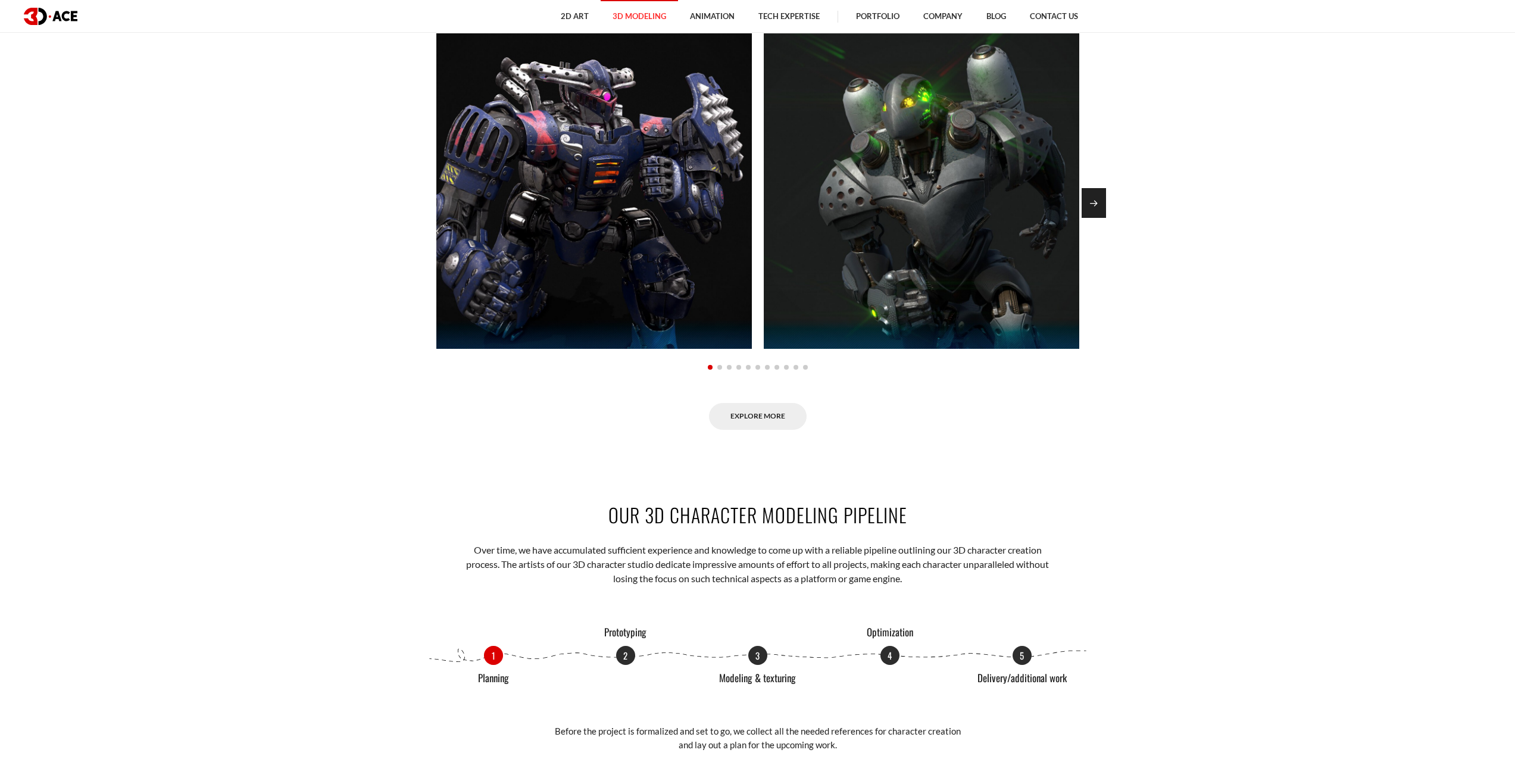
click at [1101, 190] on div "Next slide" at bounding box center [1094, 203] width 25 height 30
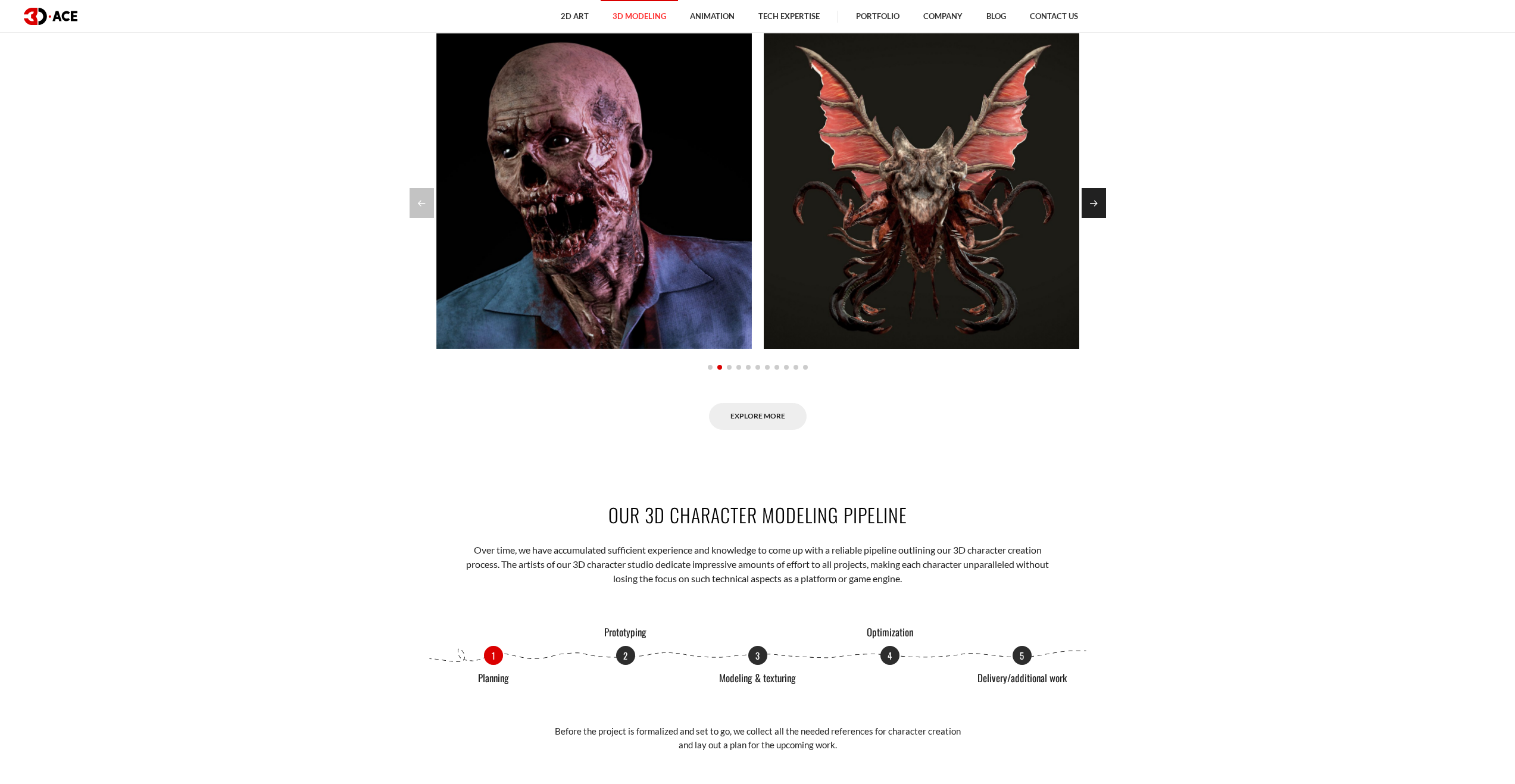
click at [1099, 201] on div "Next slide" at bounding box center [1094, 203] width 25 height 30
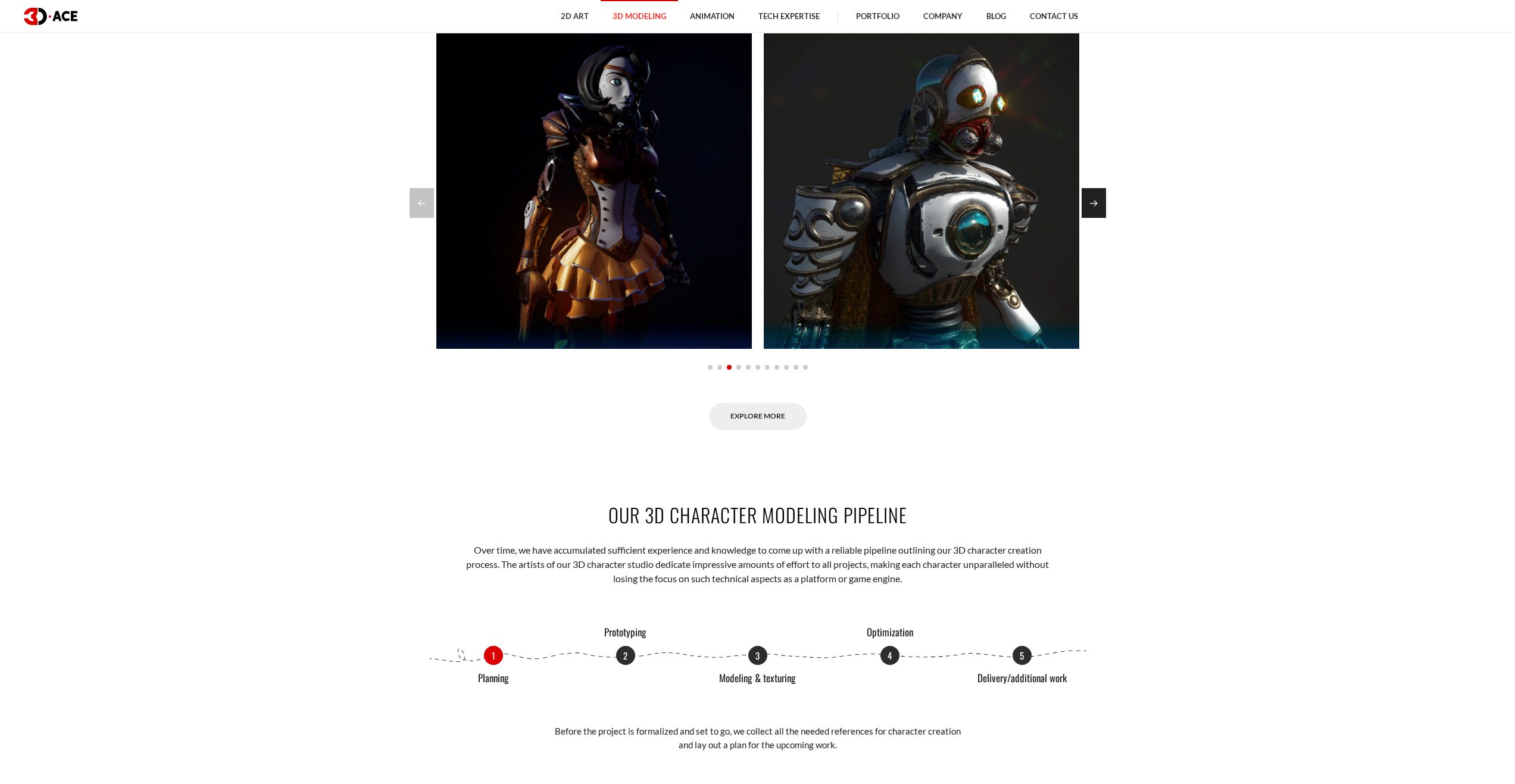
click at [1099, 201] on div "Next slide" at bounding box center [1094, 203] width 25 height 30
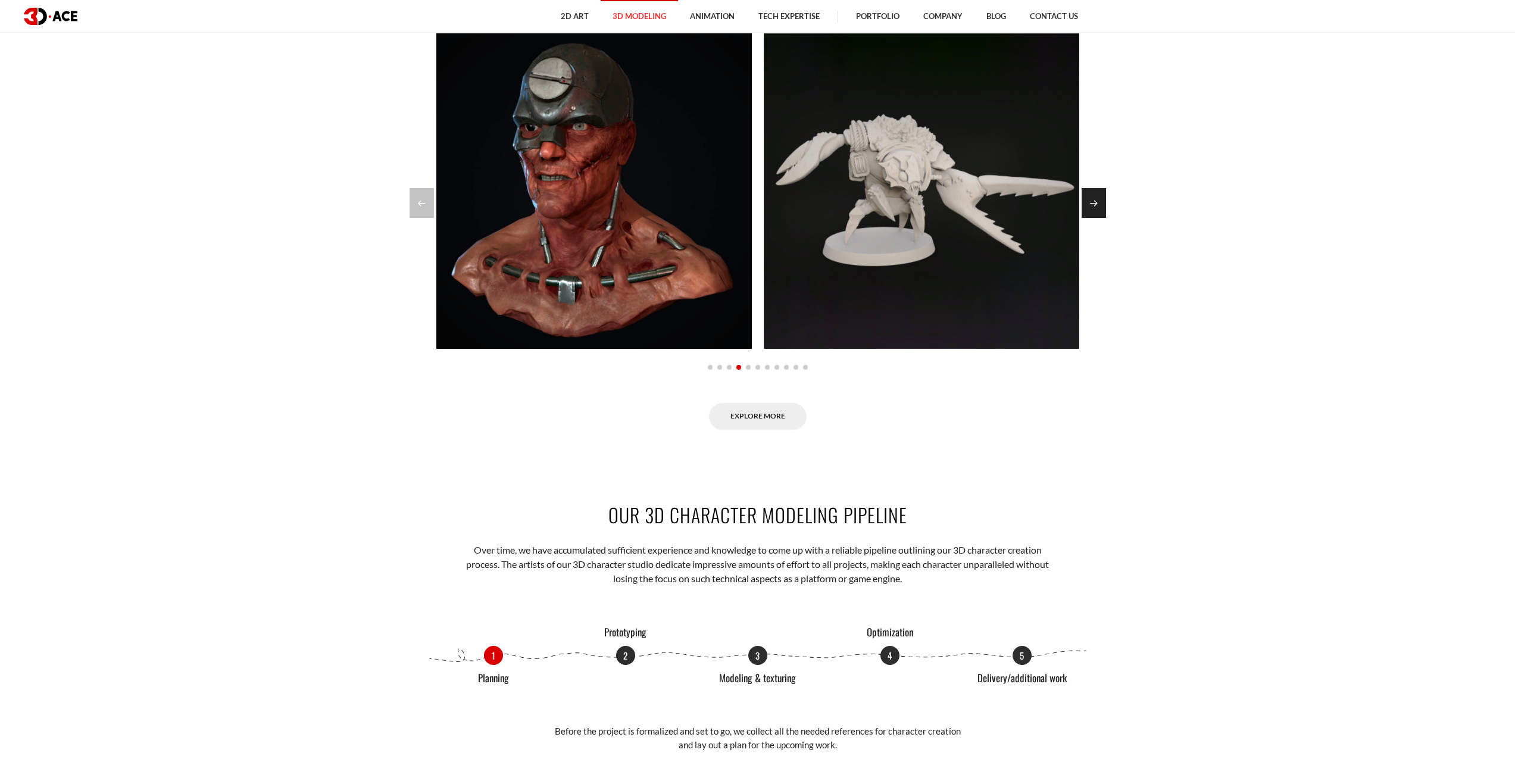
click at [1099, 201] on div "Next slide" at bounding box center [1094, 203] width 25 height 30
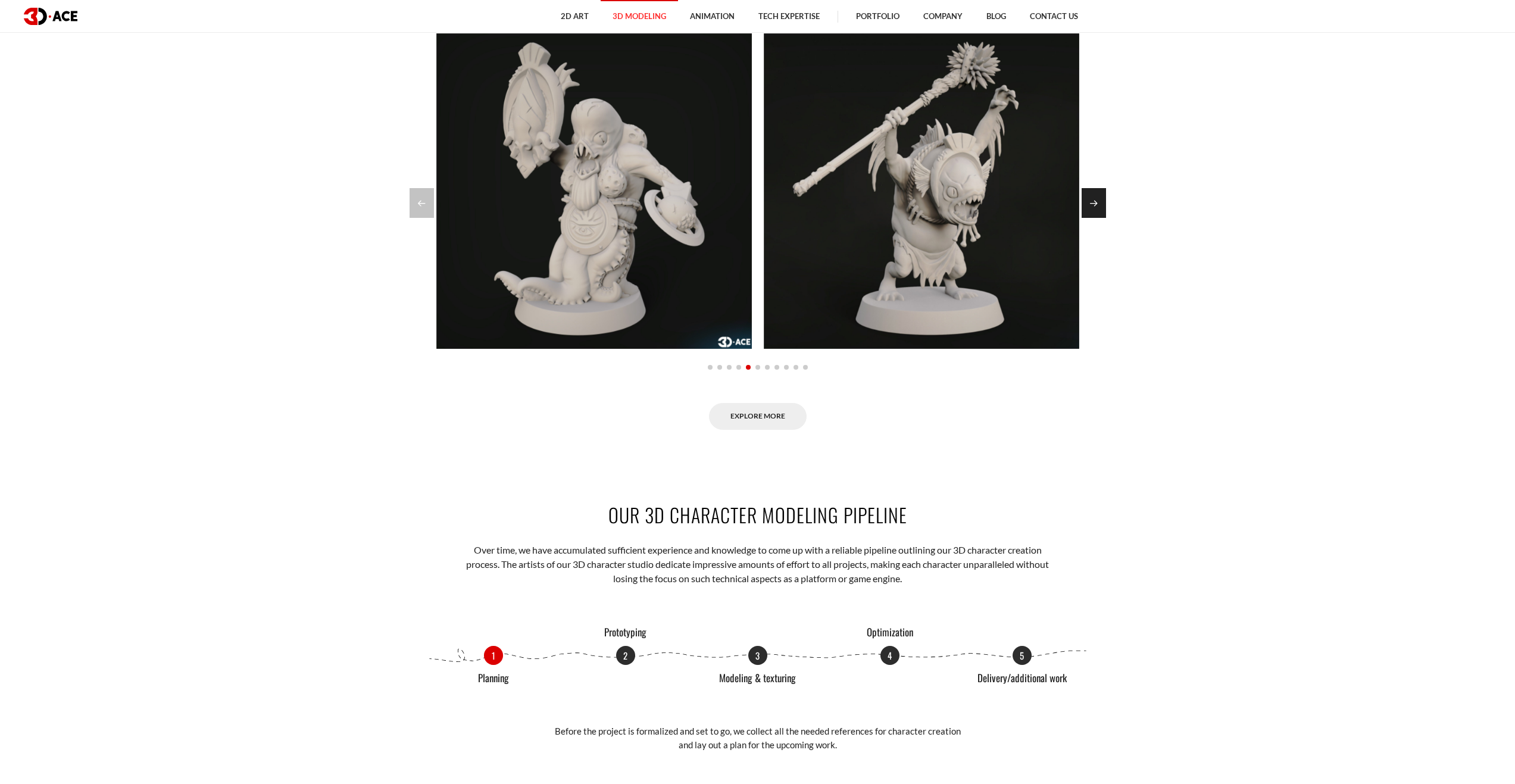
click at [1099, 201] on div "Next slide" at bounding box center [1094, 203] width 25 height 30
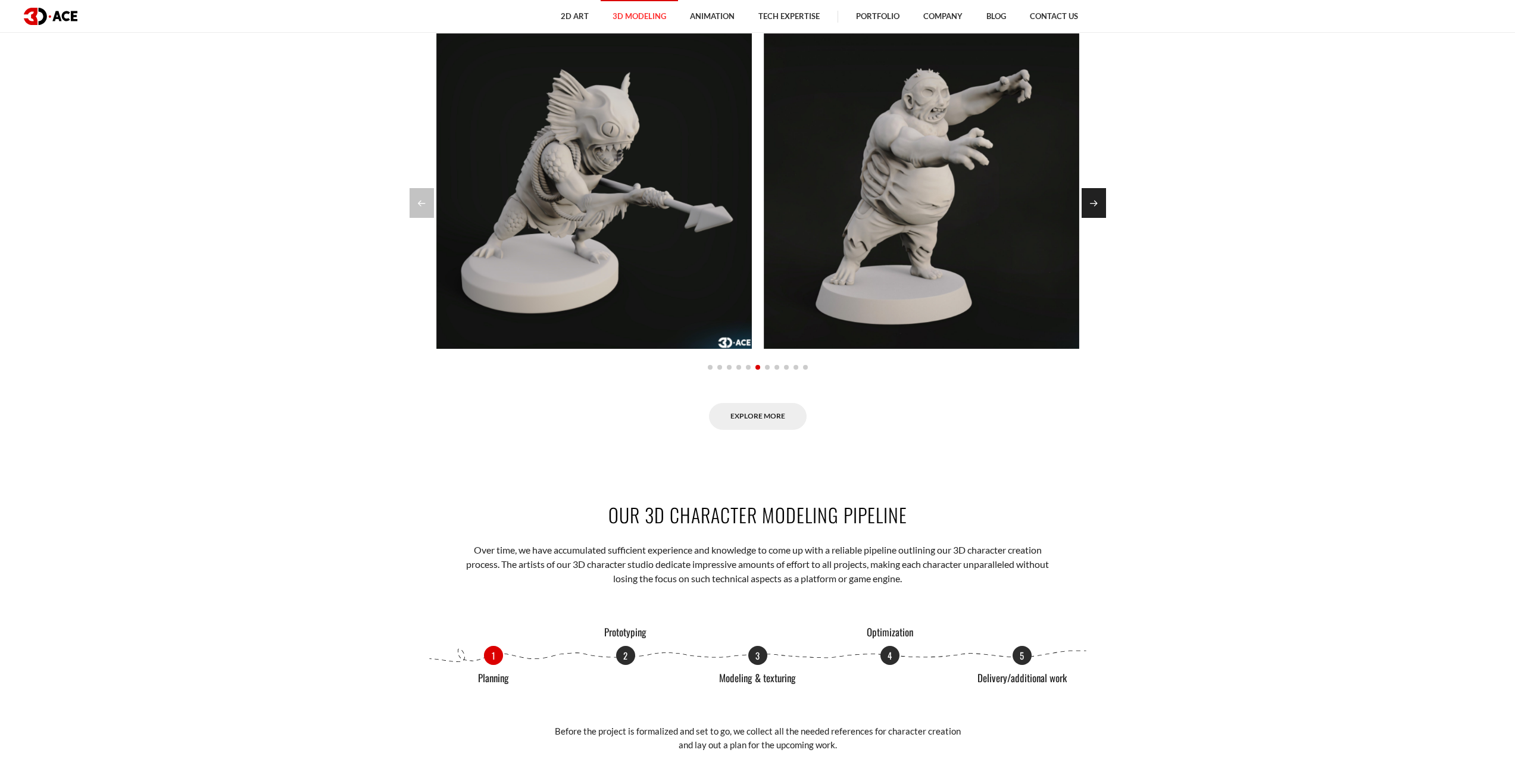
click at [1099, 201] on div "Next slide" at bounding box center [1094, 203] width 25 height 30
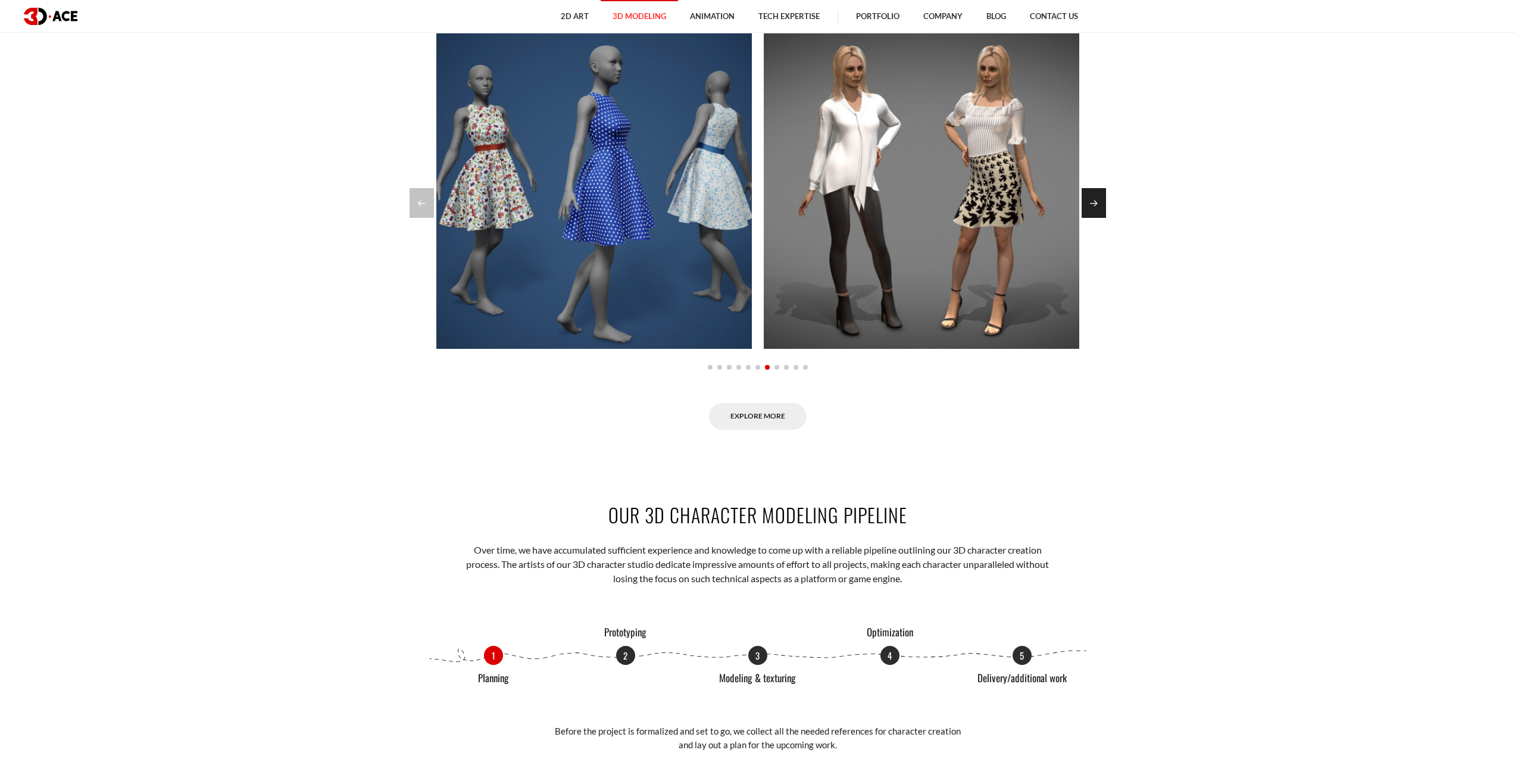
click at [1099, 201] on div "Next slide" at bounding box center [1094, 203] width 25 height 30
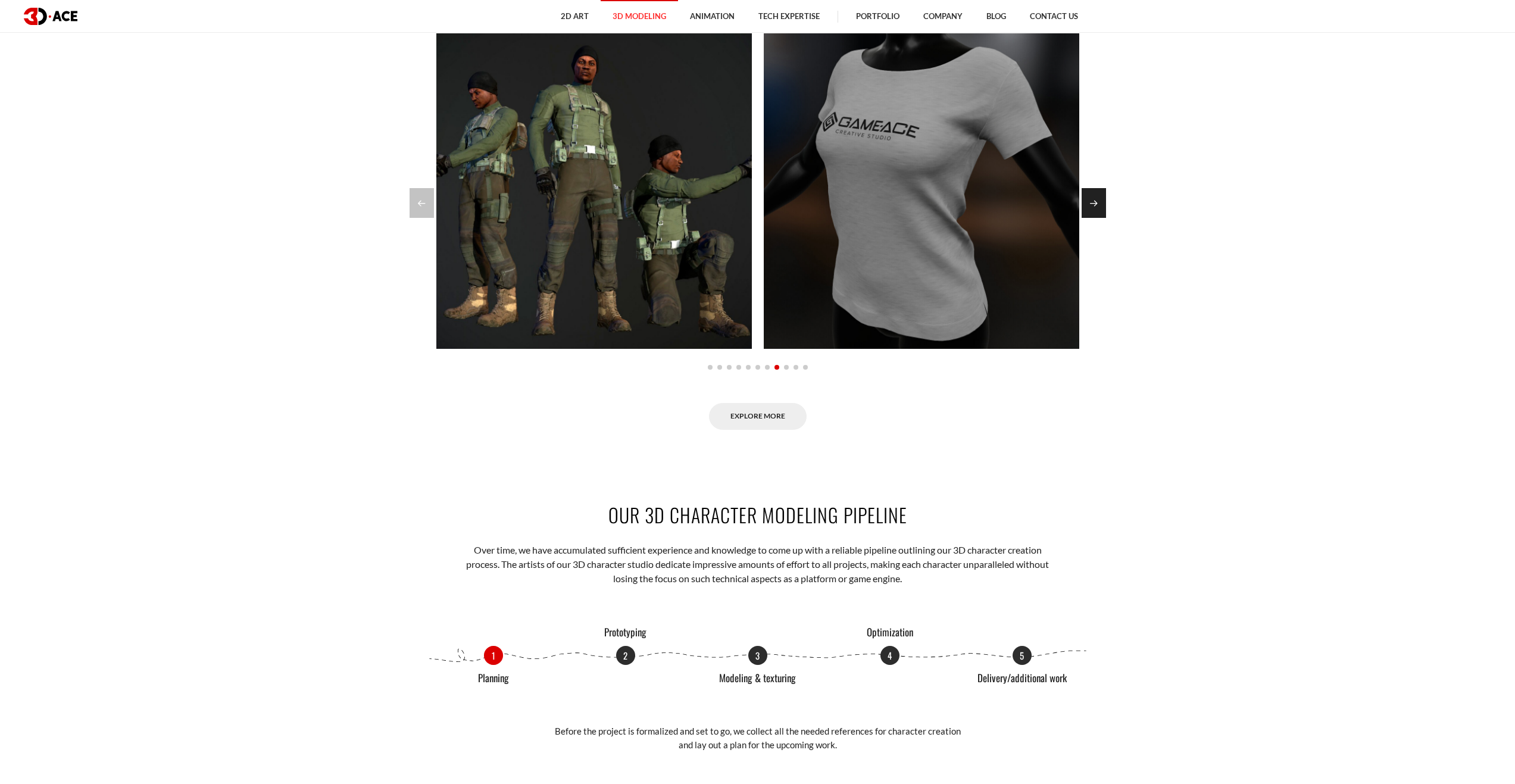
click at [1099, 201] on div "Next slide" at bounding box center [1094, 203] width 25 height 30
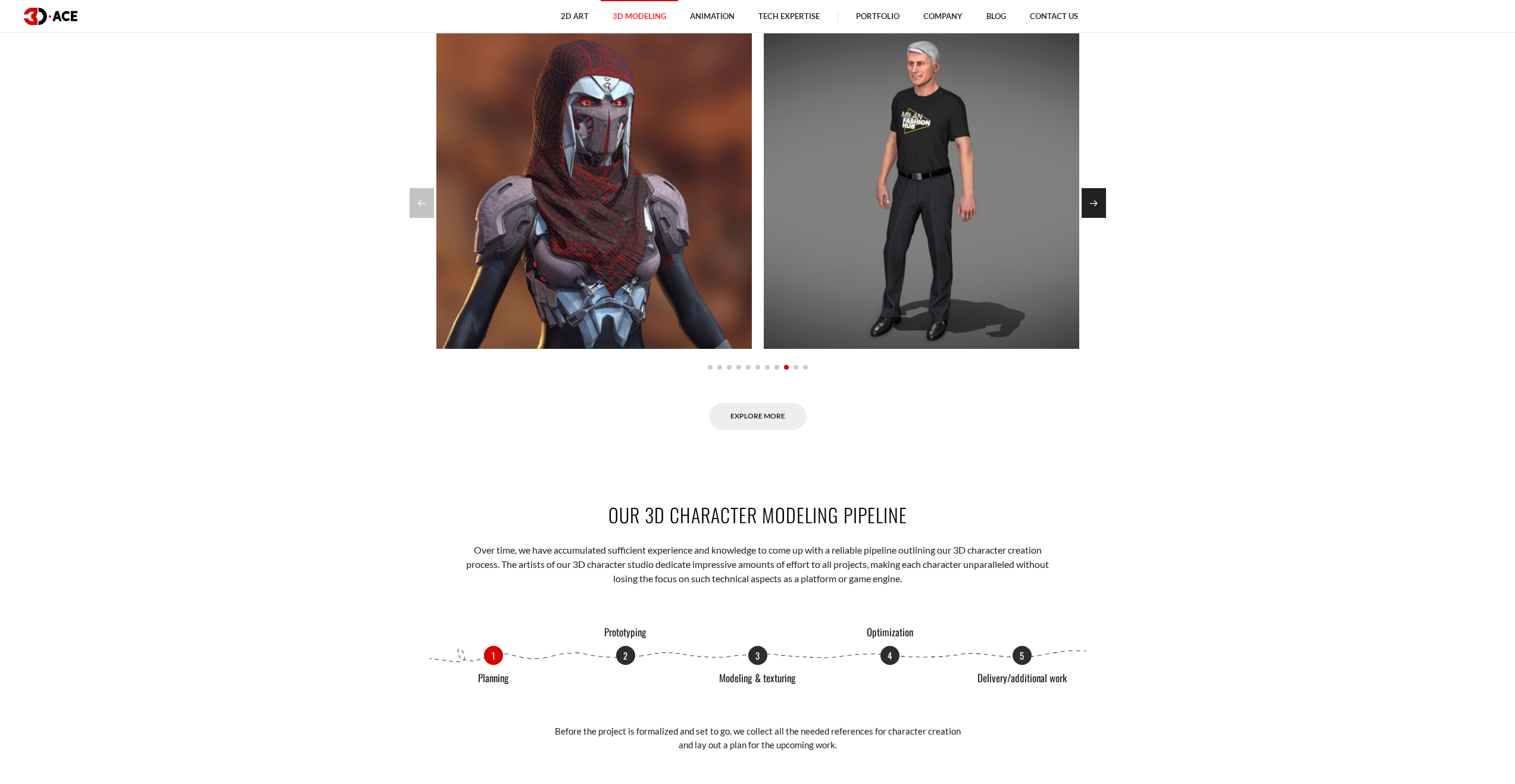
click at [1099, 201] on div "Next slide" at bounding box center [1094, 203] width 25 height 30
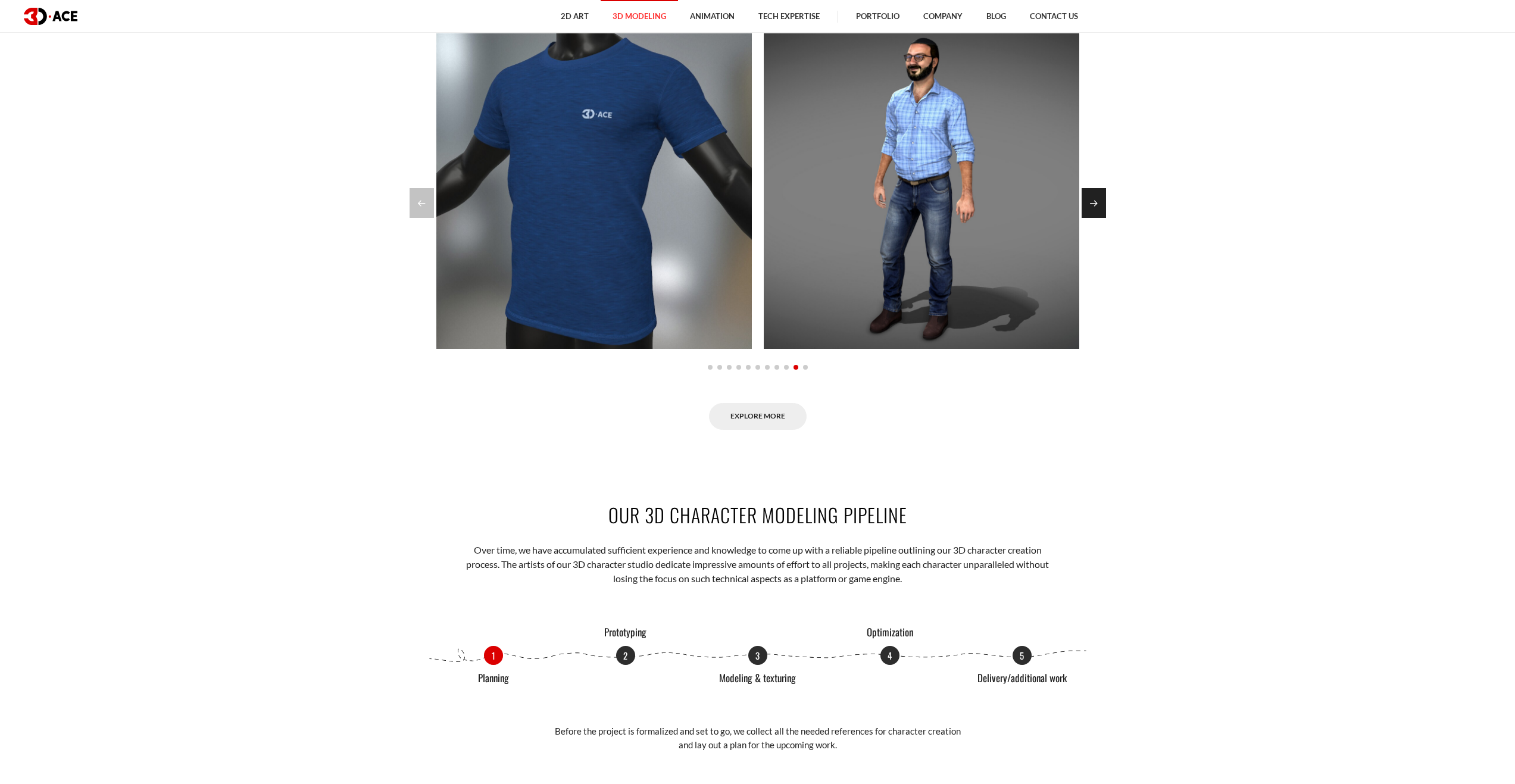
click at [1099, 201] on div "Next slide" at bounding box center [1094, 203] width 25 height 30
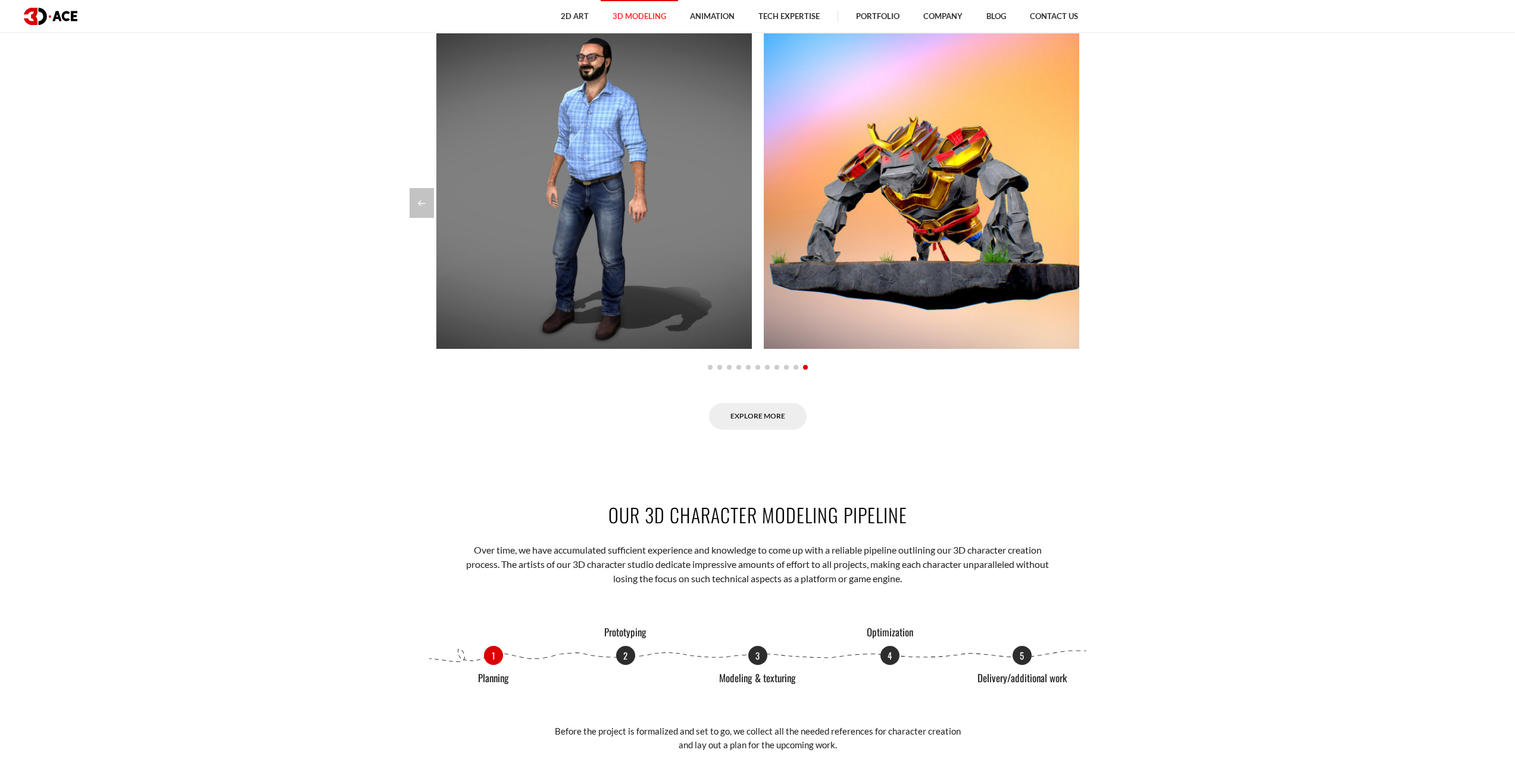
click at [1099, 201] on div at bounding box center [758, 203] width 696 height 30
